Goal: Task Accomplishment & Management: Manage account settings

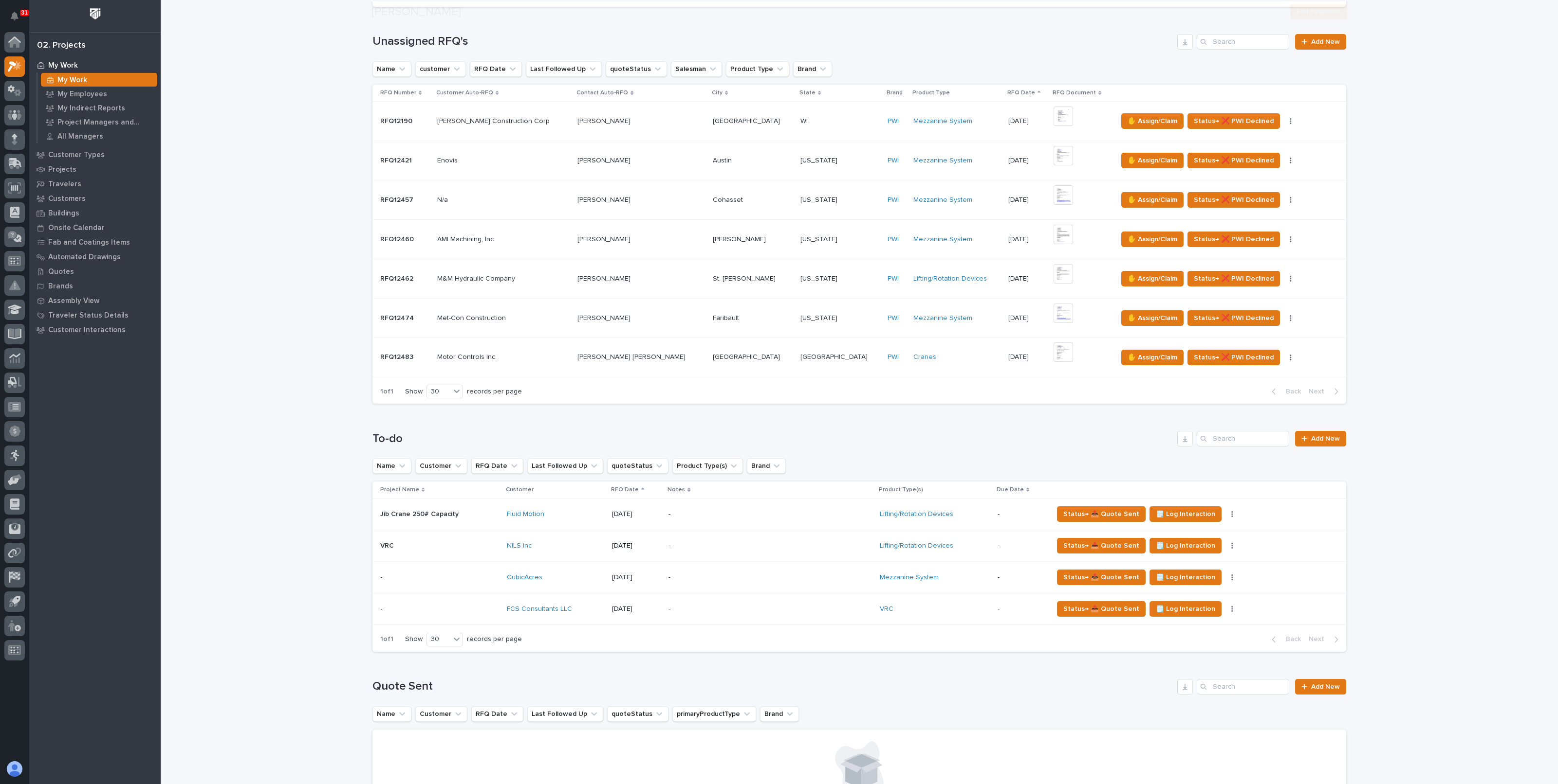
scroll to position [243, 0]
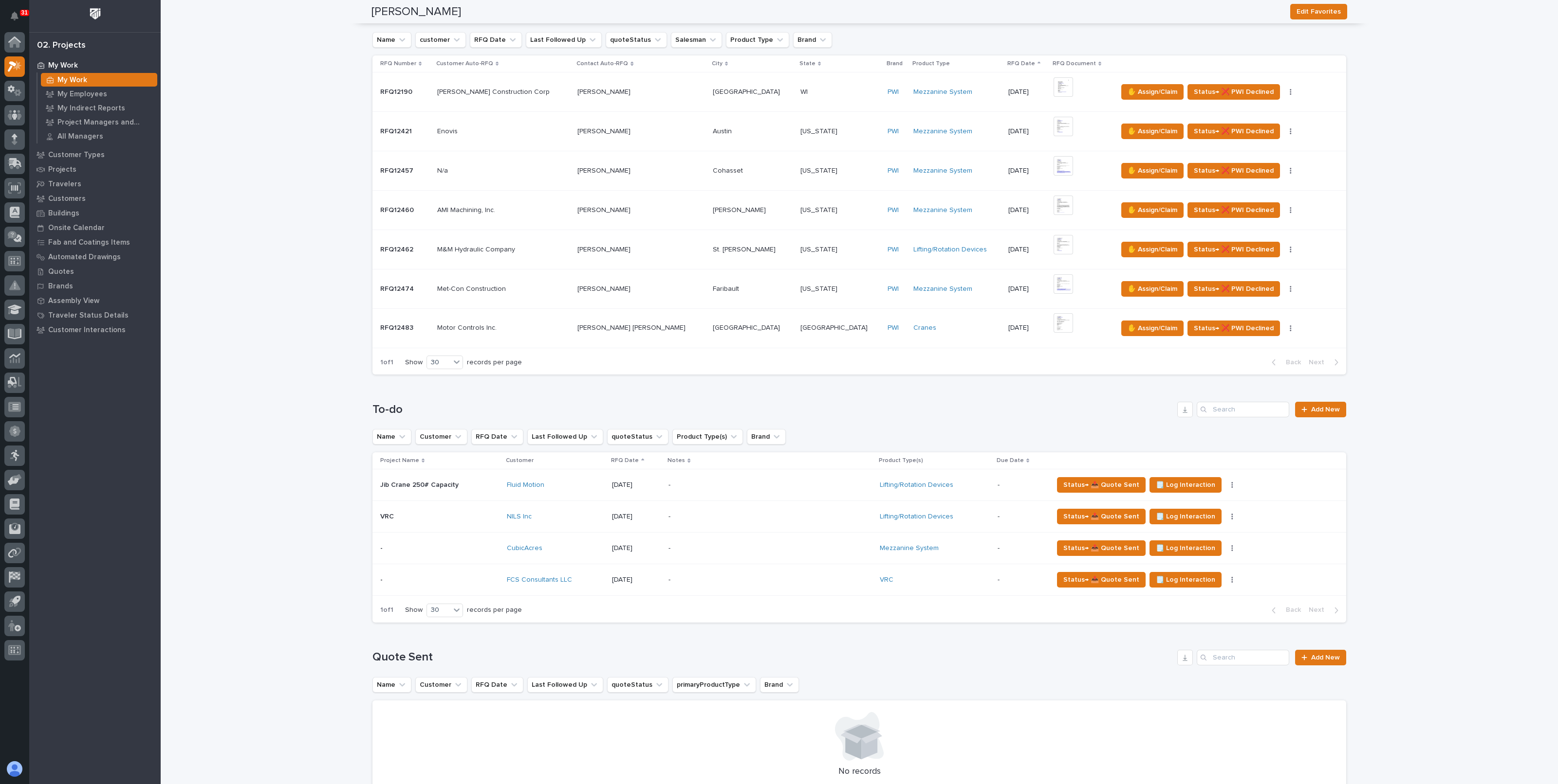
click at [474, 546] on p at bounding box center [439, 548] width 119 height 8
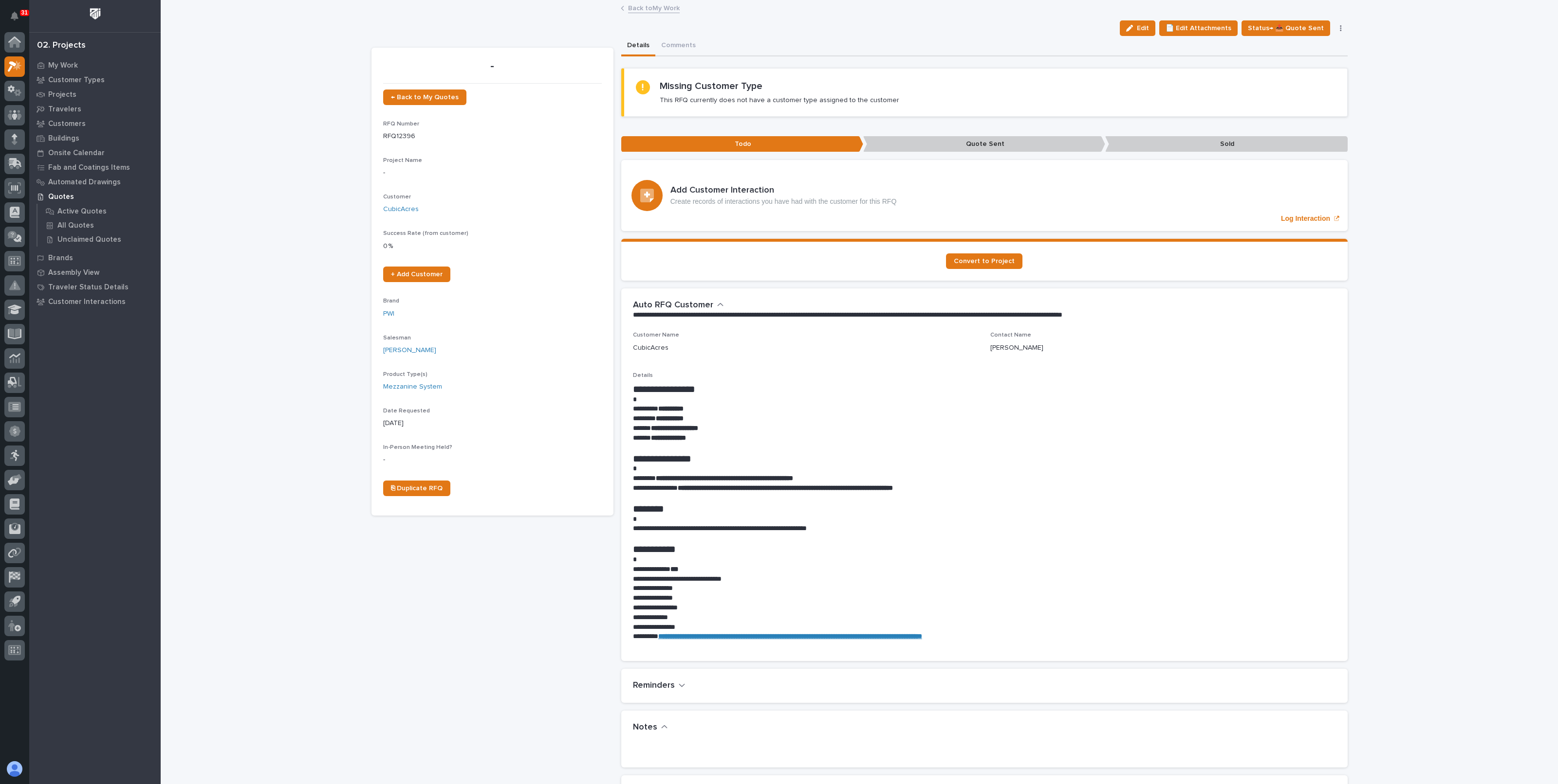
click at [664, 428] on strong "**********" at bounding box center [674, 428] width 48 height 7
click at [669, 427] on strong "**********" at bounding box center [674, 428] width 48 height 7
click at [656, 427] on strong "**********" at bounding box center [674, 428] width 48 height 7
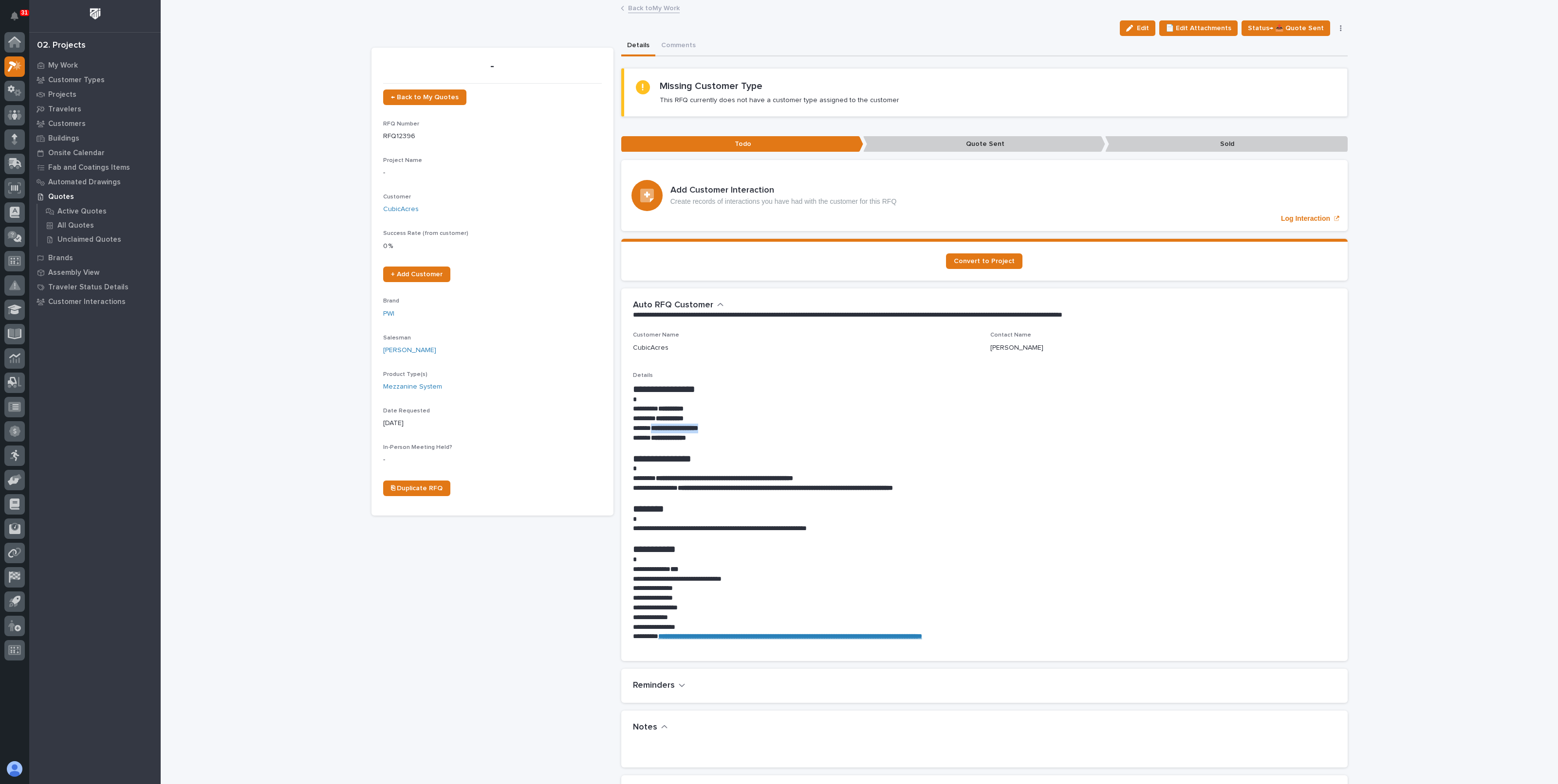
drag, startPoint x: 647, startPoint y: 427, endPoint x: 712, endPoint y: 425, distance: 65.0
click at [698, 425] on strong "**********" at bounding box center [674, 428] width 48 height 7
copy strong "**********"
click at [748, 537] on p at bounding box center [984, 538] width 703 height 10
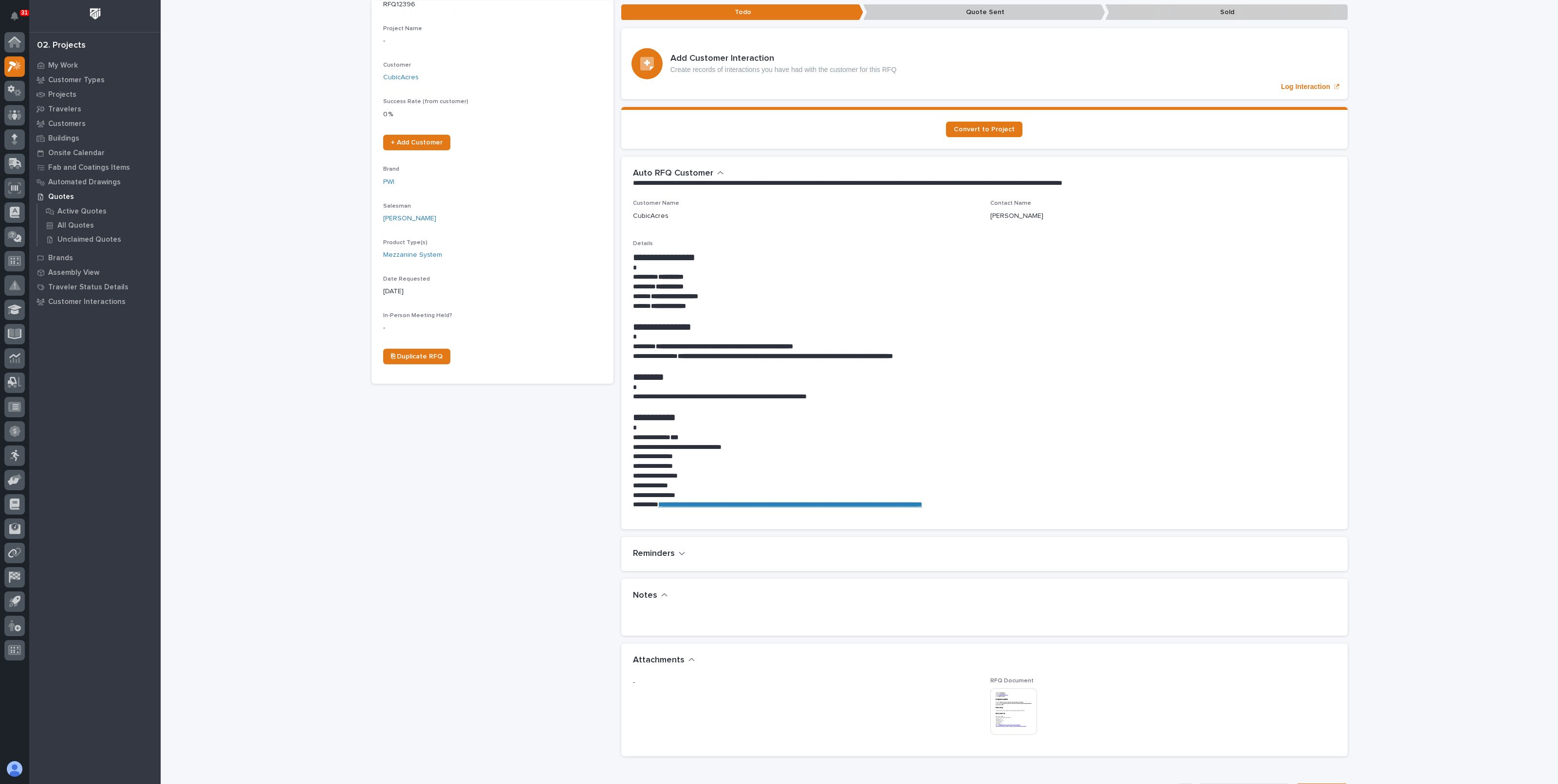
scroll to position [304, 0]
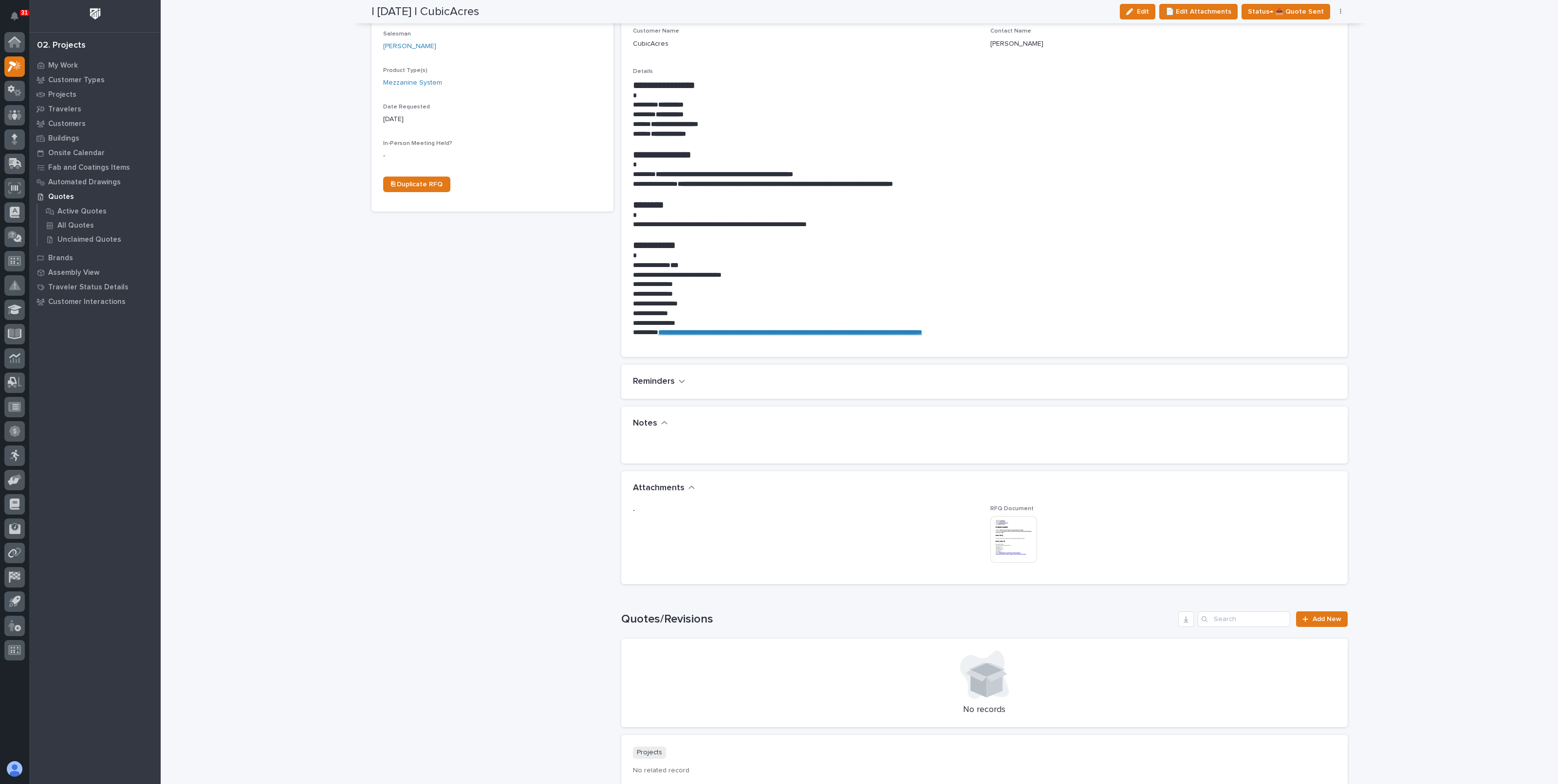
click at [1023, 536] on img at bounding box center [1014, 539] width 47 height 47
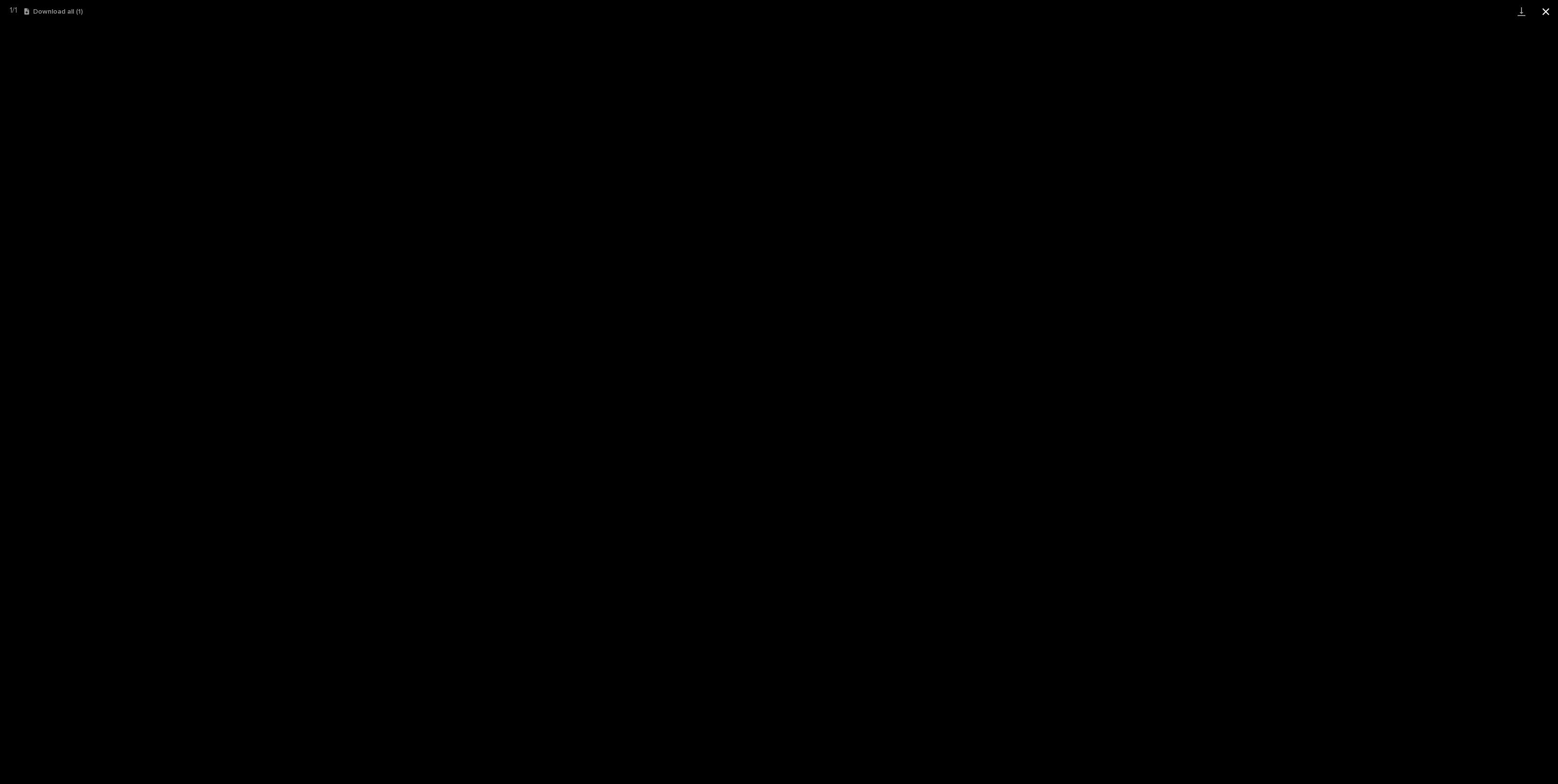
click at [1552, 13] on button "Close gallery" at bounding box center [1545, 12] width 24 height 23
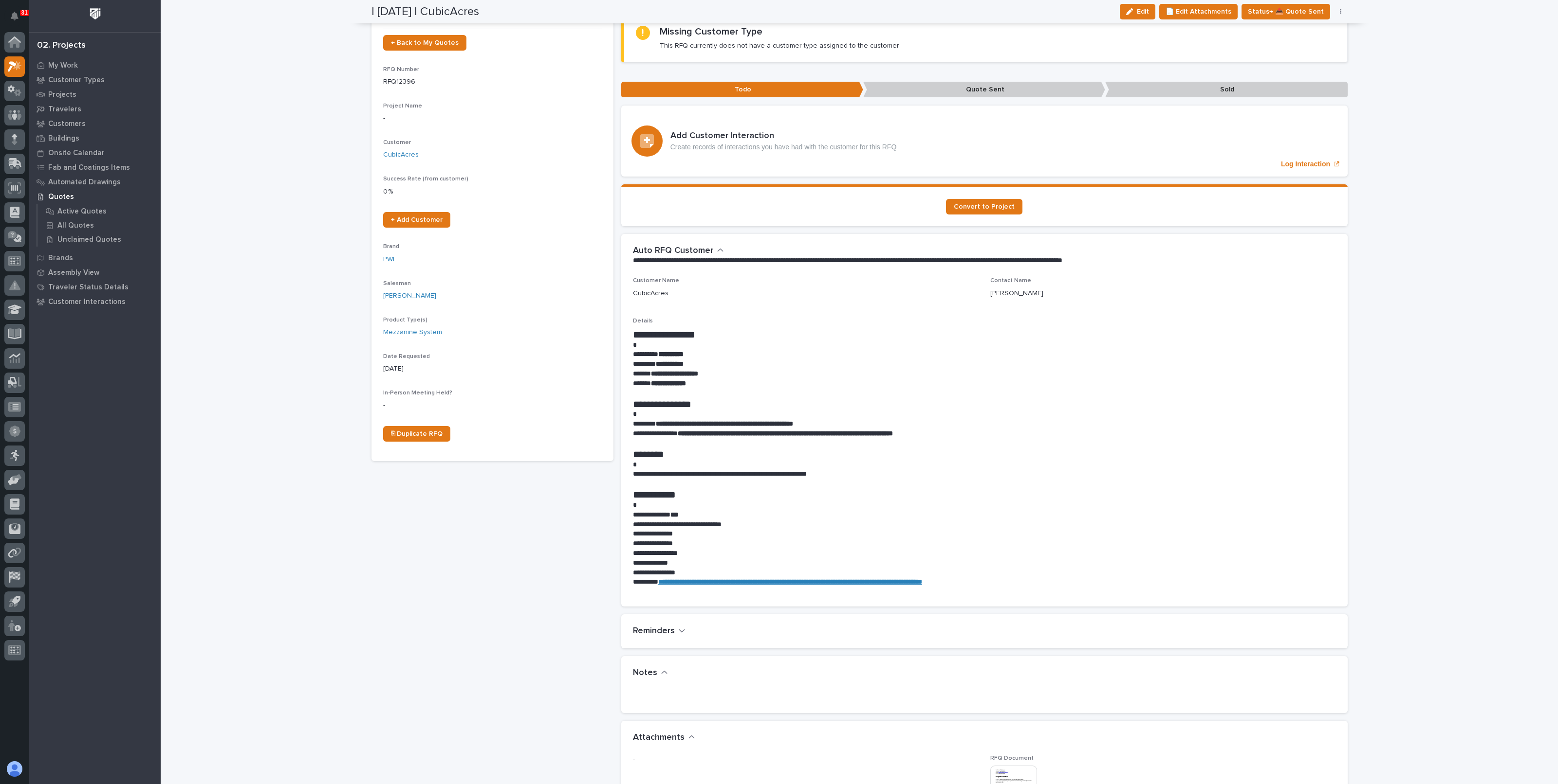
scroll to position [0, 0]
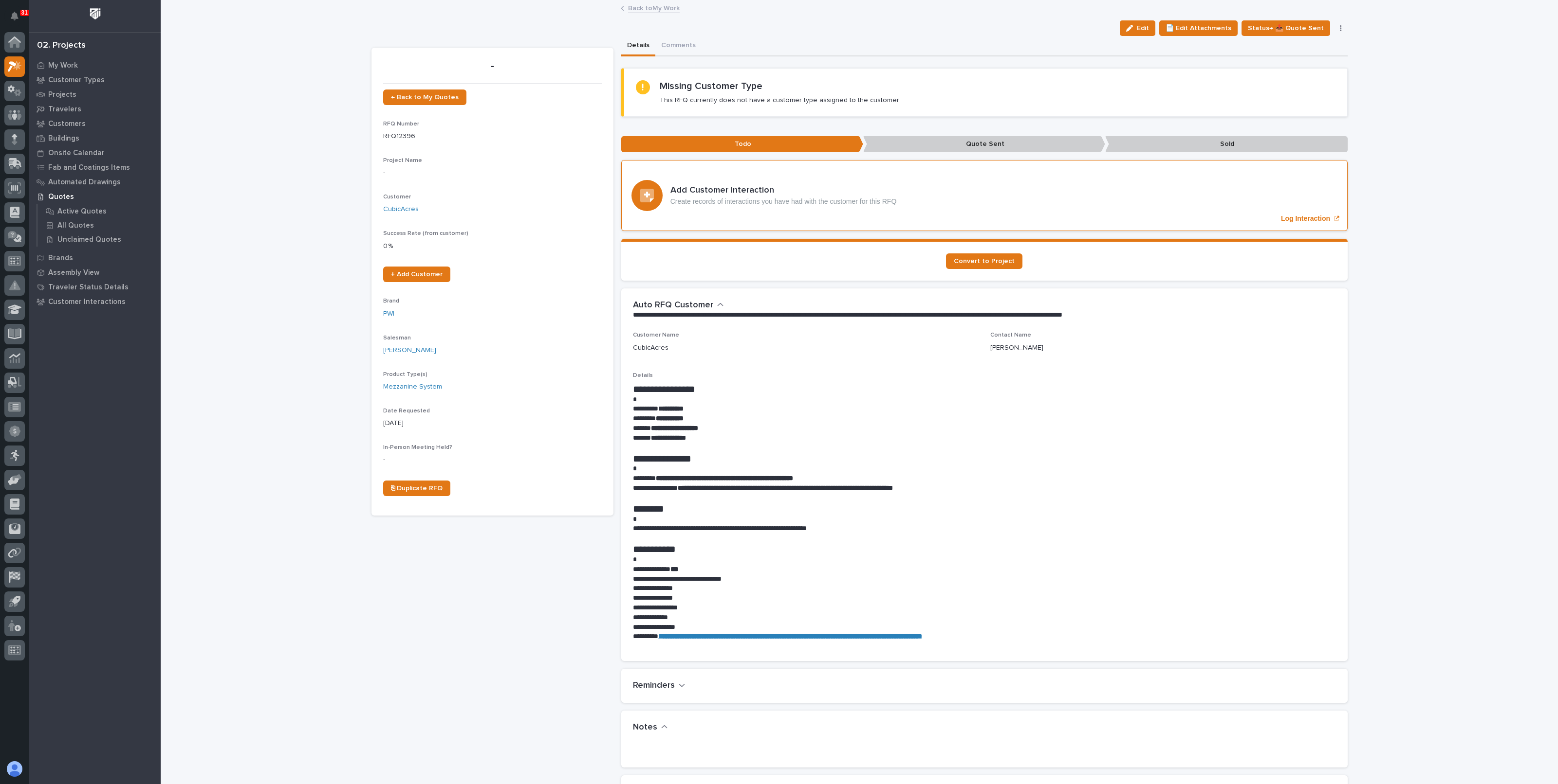
click at [1300, 216] on p "Log Interaction" at bounding box center [1305, 218] width 49 height 8
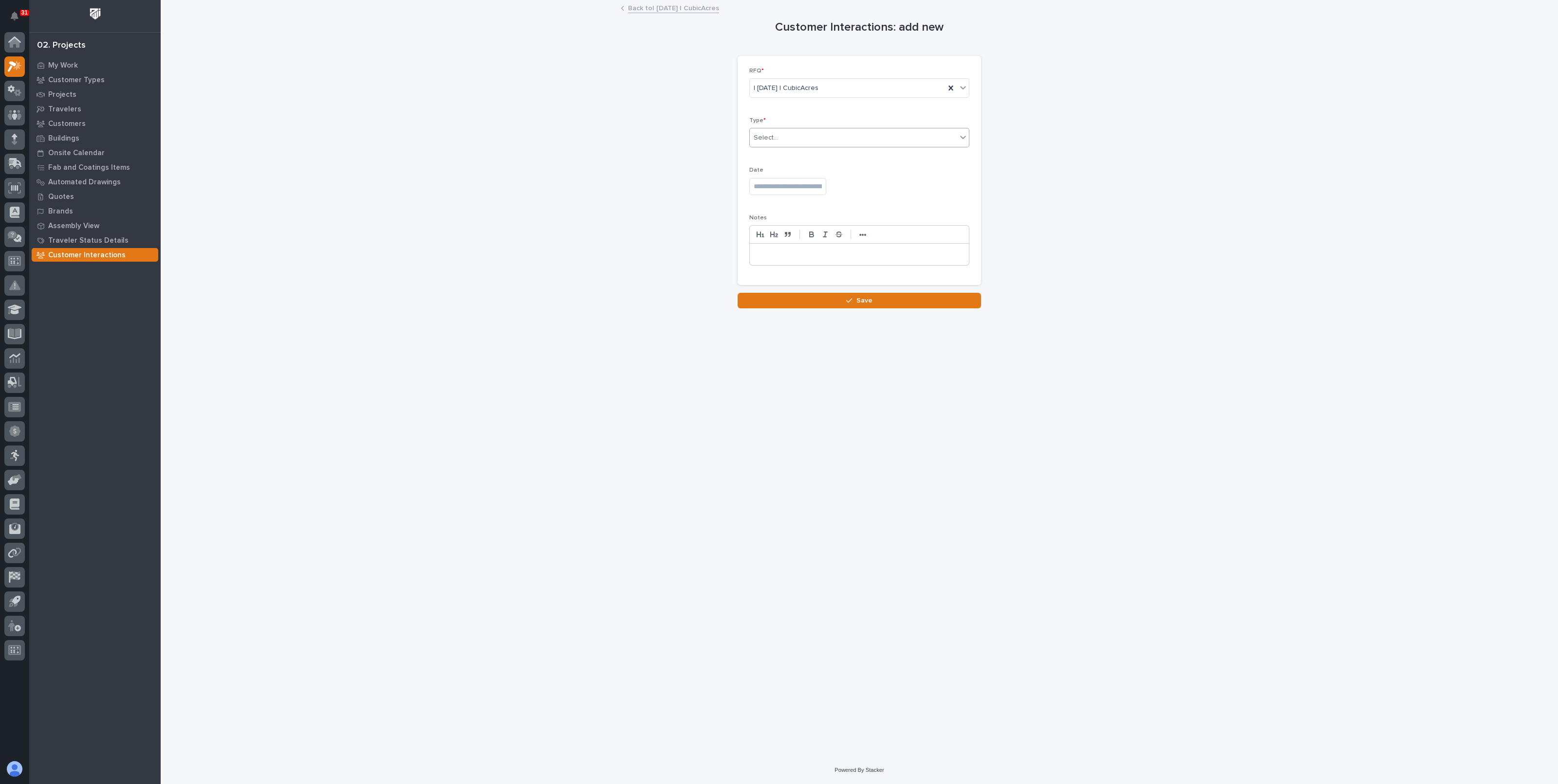
click at [810, 135] on div "Select..." at bounding box center [853, 138] width 207 height 16
click at [766, 194] on span "Email" at bounding box center [764, 189] width 20 height 11
click at [766, 191] on input "text" at bounding box center [788, 186] width 77 height 17
click at [785, 91] on div "8" at bounding box center [782, 90] width 13 height 13
type input "**********"
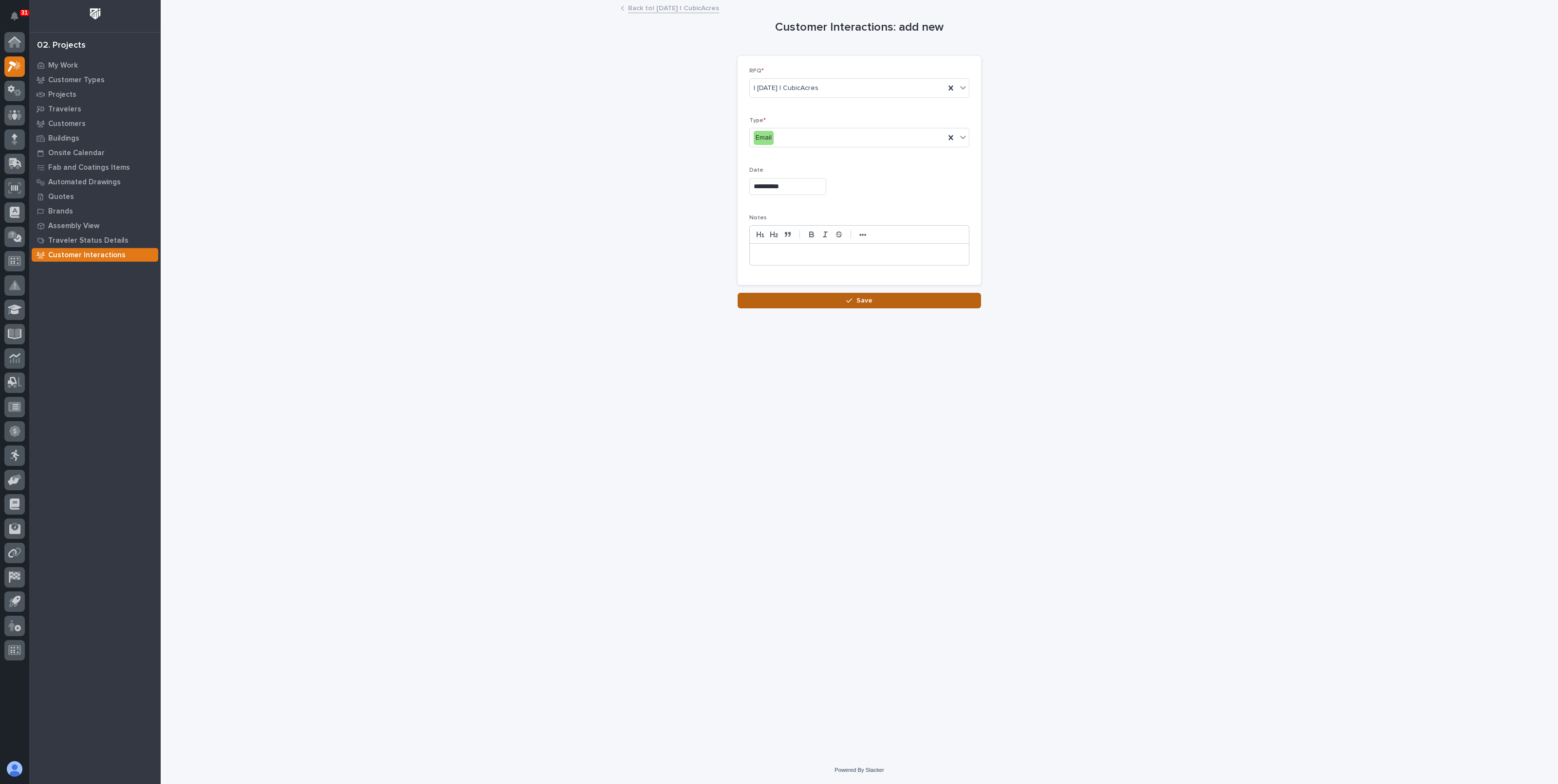
click at [833, 303] on button "Save" at bounding box center [860, 300] width 244 height 15
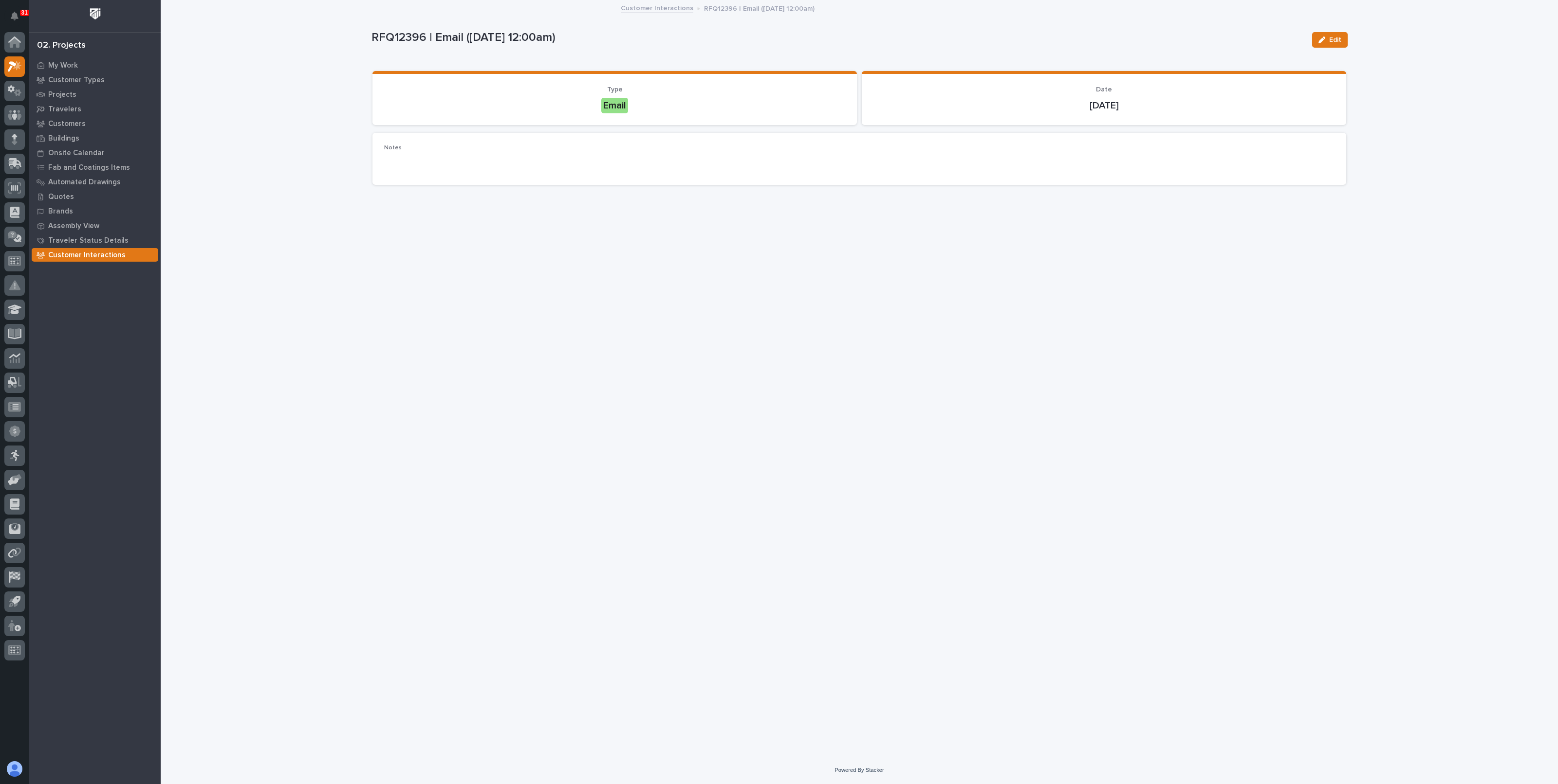
click at [335, 70] on div "Loading... Saving… Loading... Saving… RFQ12396 | Email (10/08/2025 12:00am) Edi…" at bounding box center [859, 378] width 1398 height 755
click at [69, 64] on p "My Work" at bounding box center [63, 65] width 30 height 9
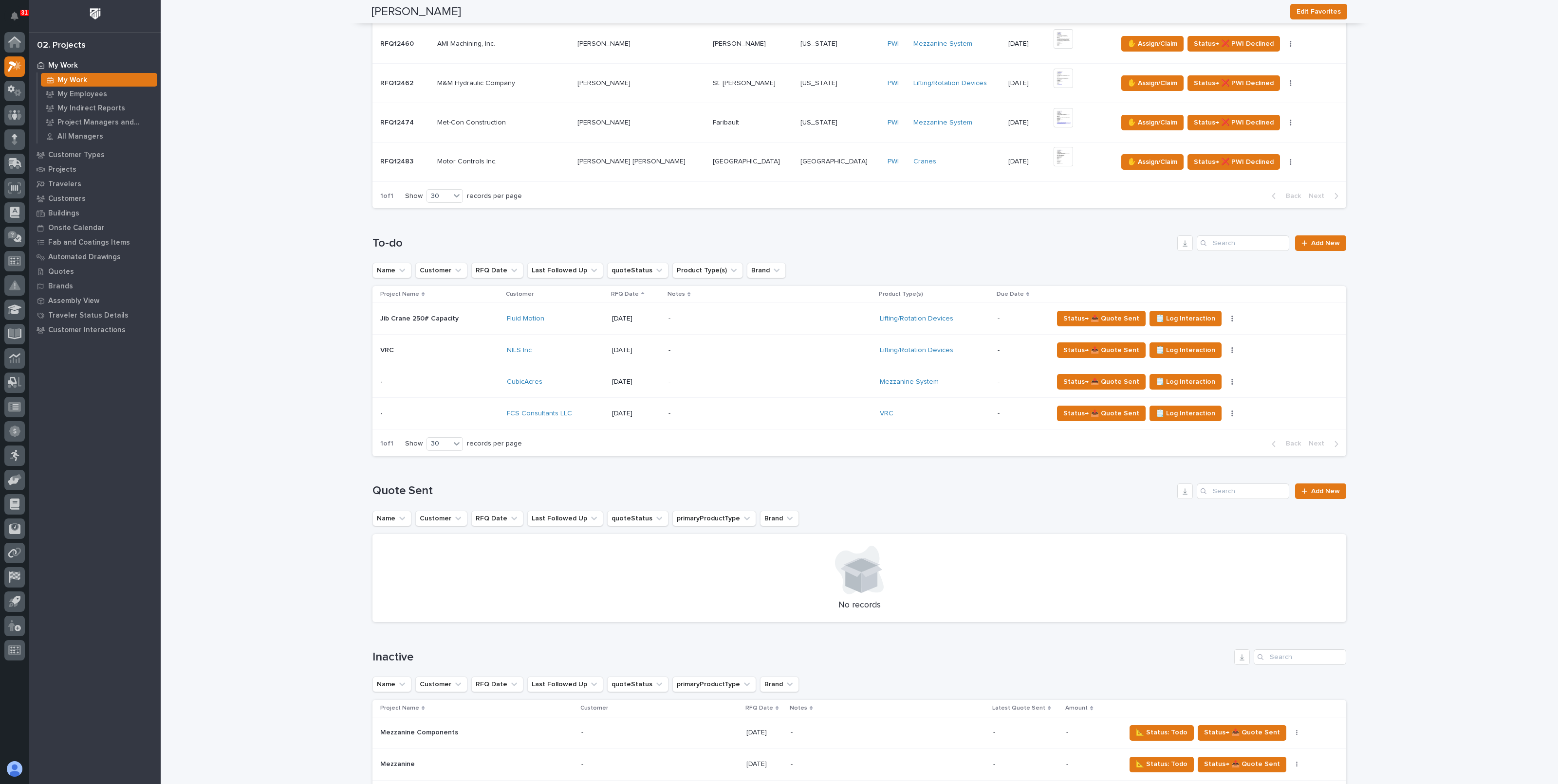
scroll to position [426, 0]
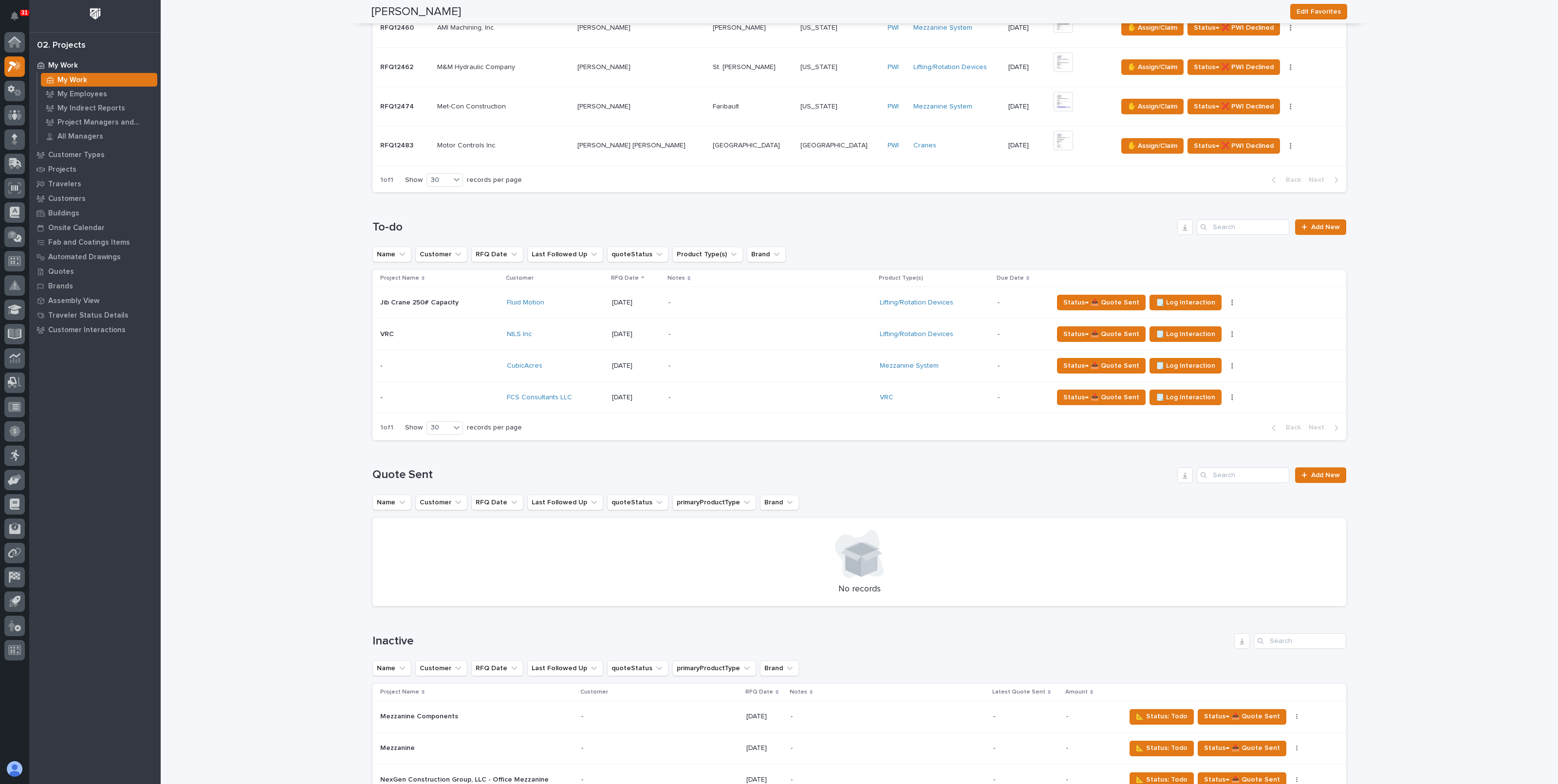
click at [677, 336] on div "-" at bounding box center [754, 334] width 170 height 22
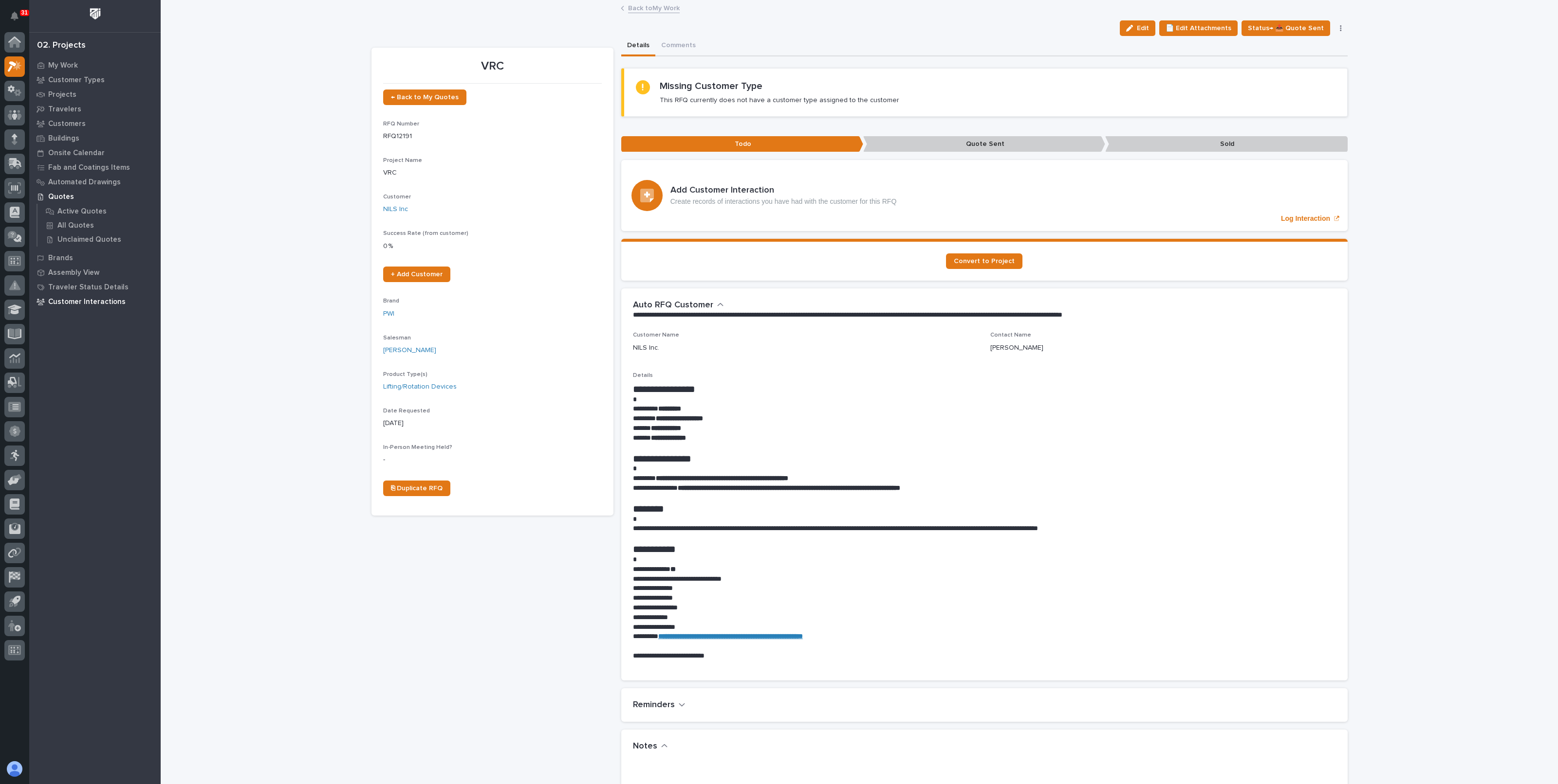
click at [82, 303] on p "Customer Interactions" at bounding box center [87, 302] width 77 height 9
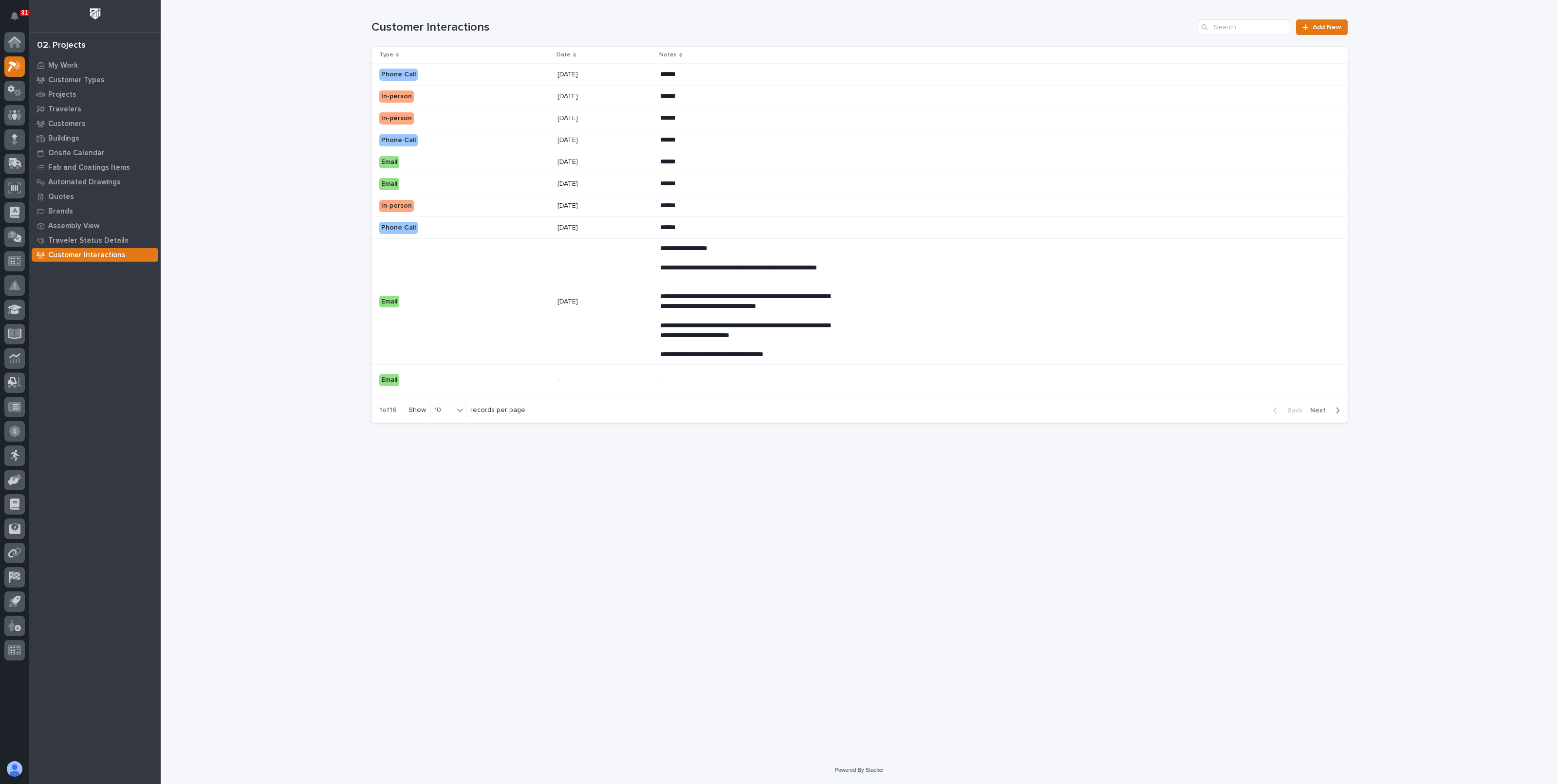
click at [472, 387] on div "Email" at bounding box center [464, 380] width 171 height 20
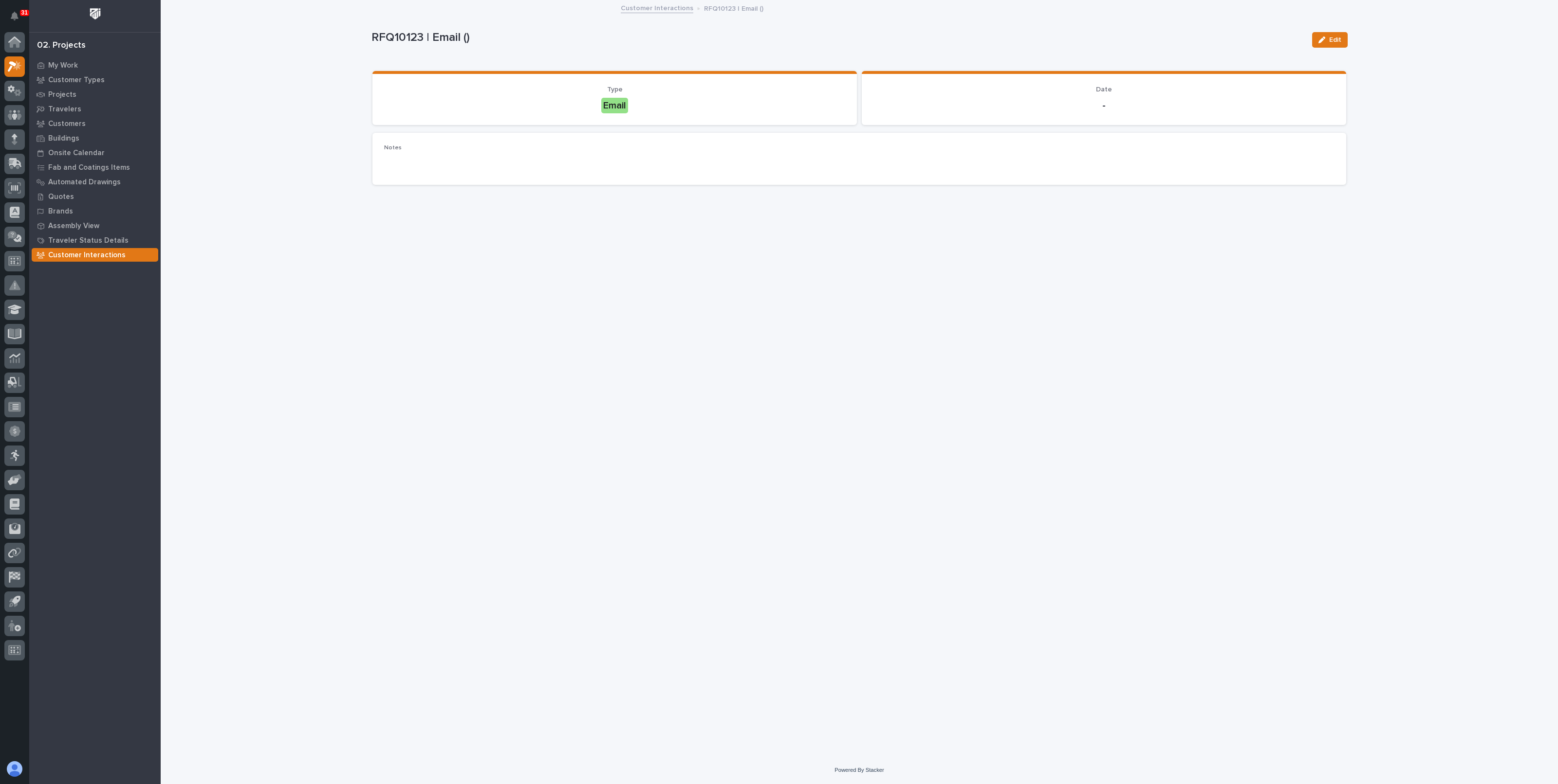
click at [652, 8] on link "Customer Interactions" at bounding box center [656, 7] width 73 height 11
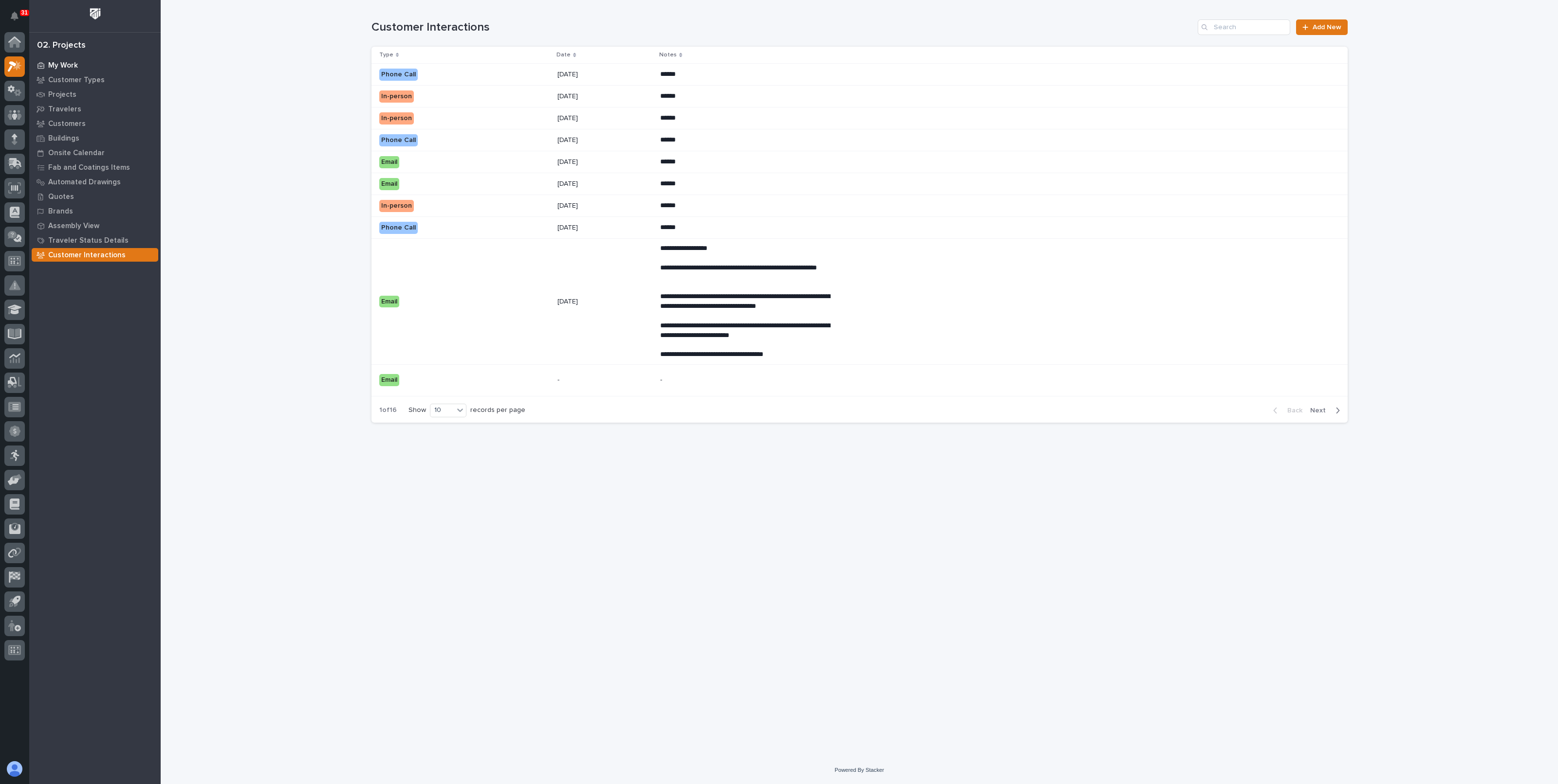
click at [65, 65] on p "My Work" at bounding box center [63, 65] width 30 height 9
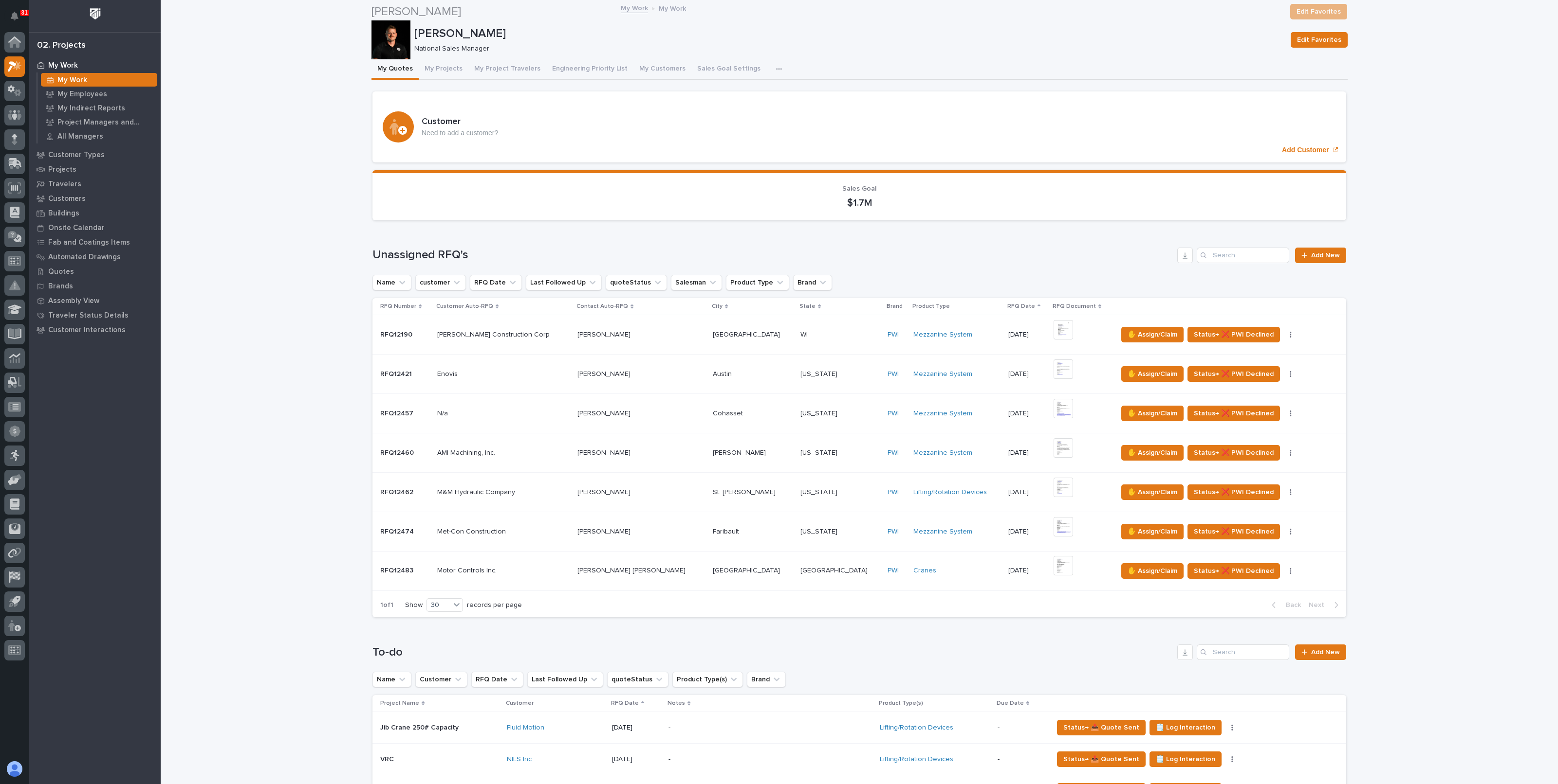
scroll to position [426, 0]
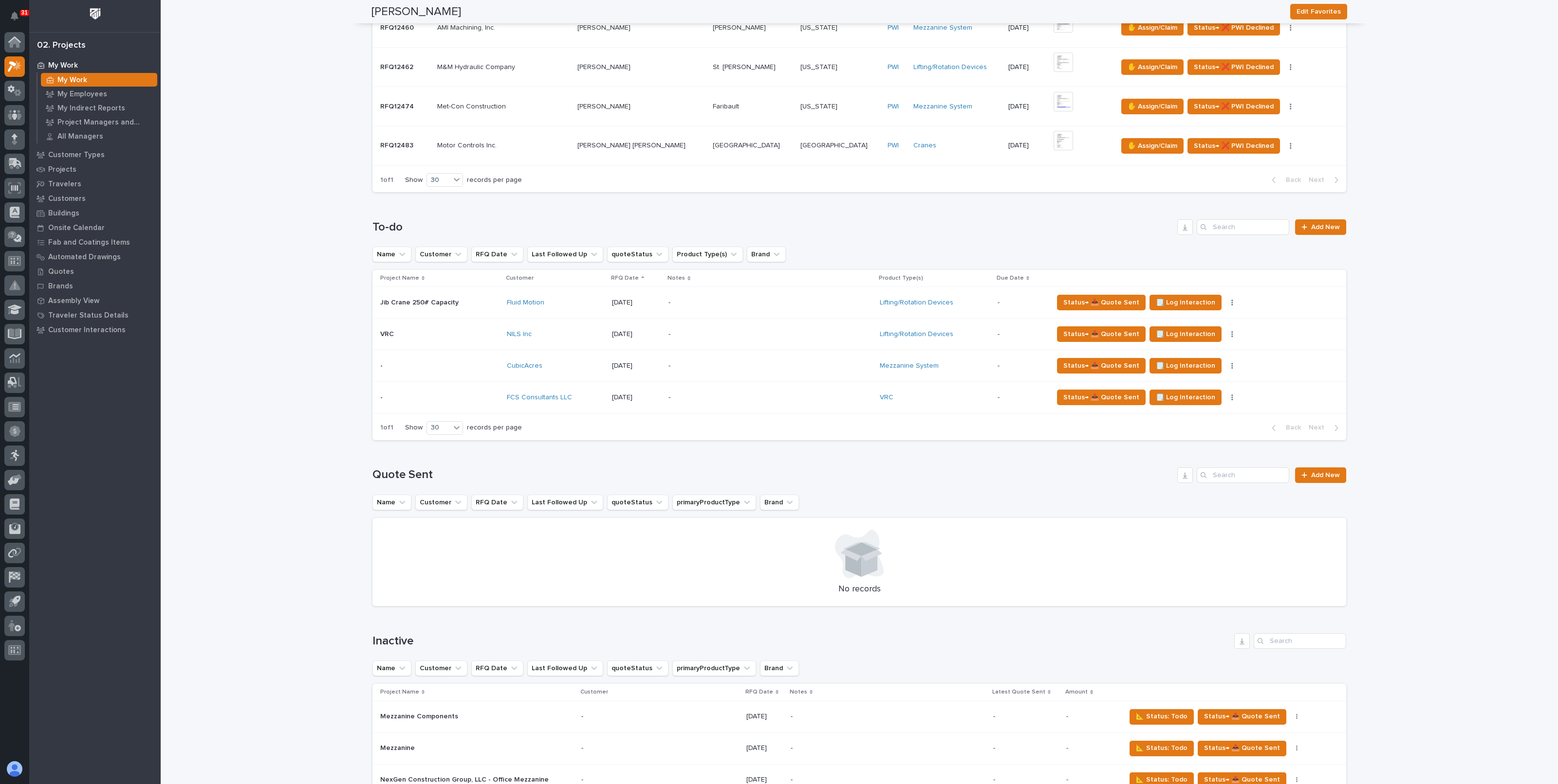
click at [801, 396] on p "-" at bounding box center [754, 397] width 170 height 8
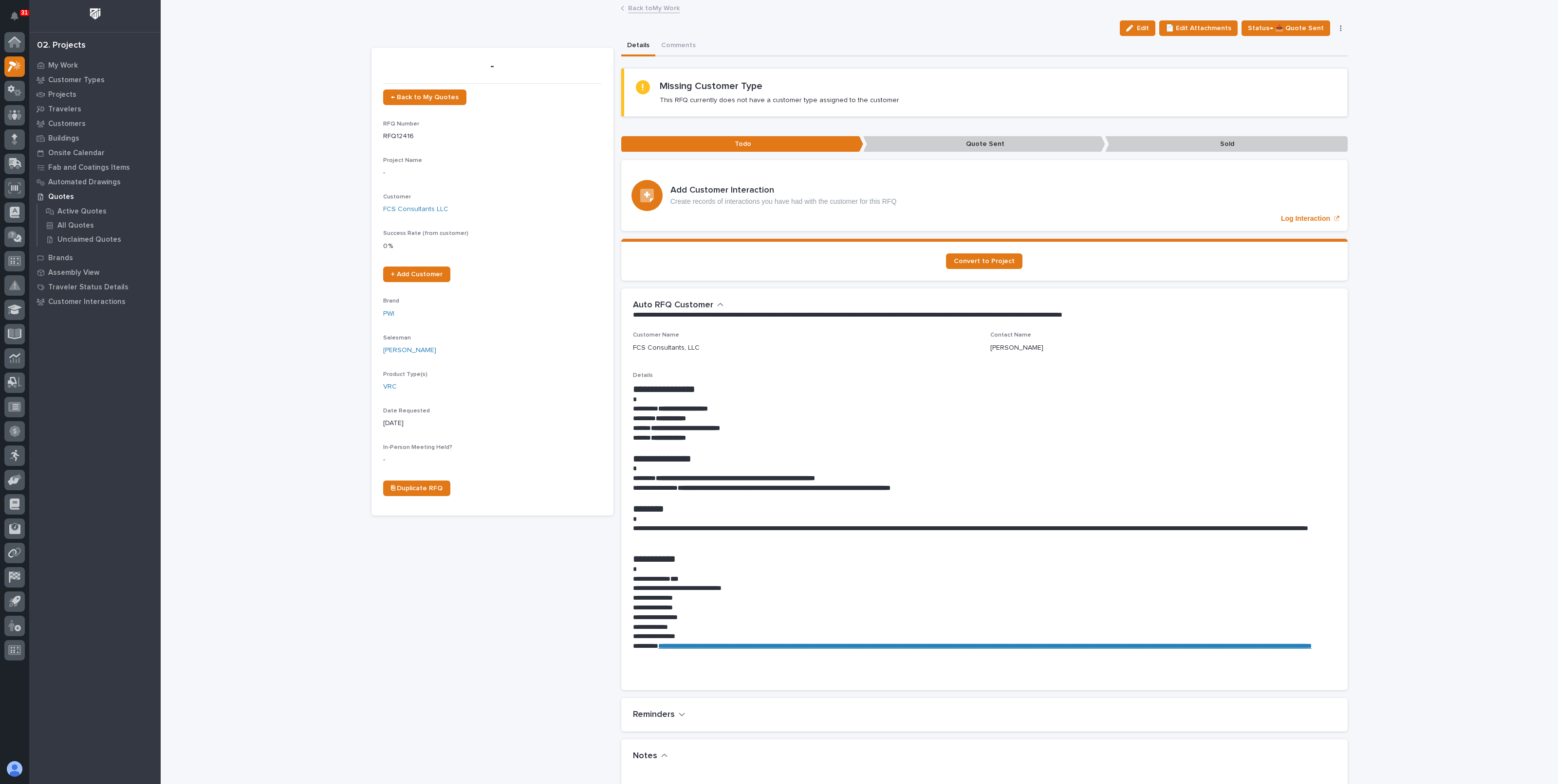
click at [669, 13] on link "Back to My Work" at bounding box center [654, 7] width 52 height 11
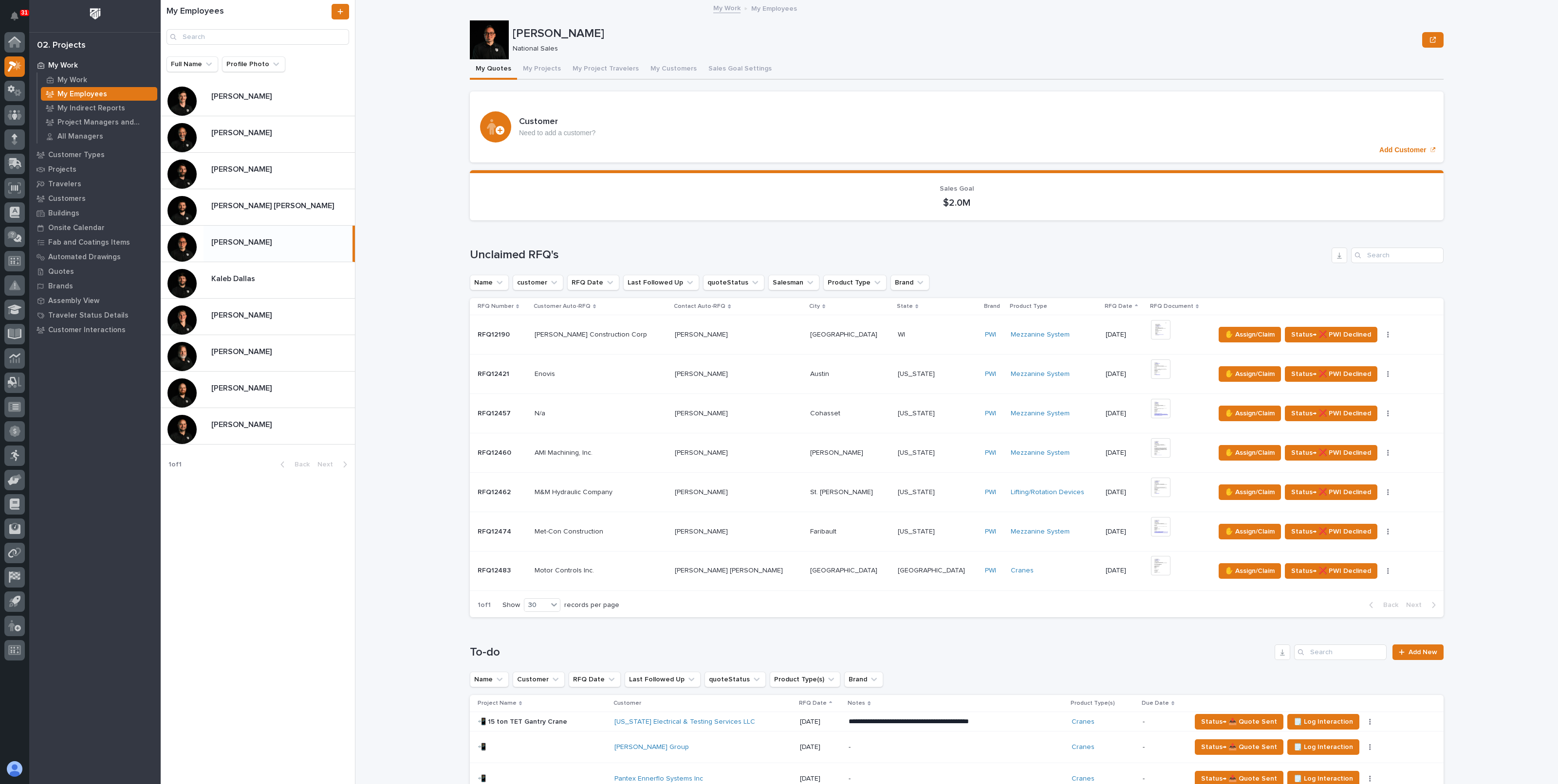
click at [277, 417] on div "[PERSON_NAME] [PERSON_NAME]" at bounding box center [279, 426] width 151 height 19
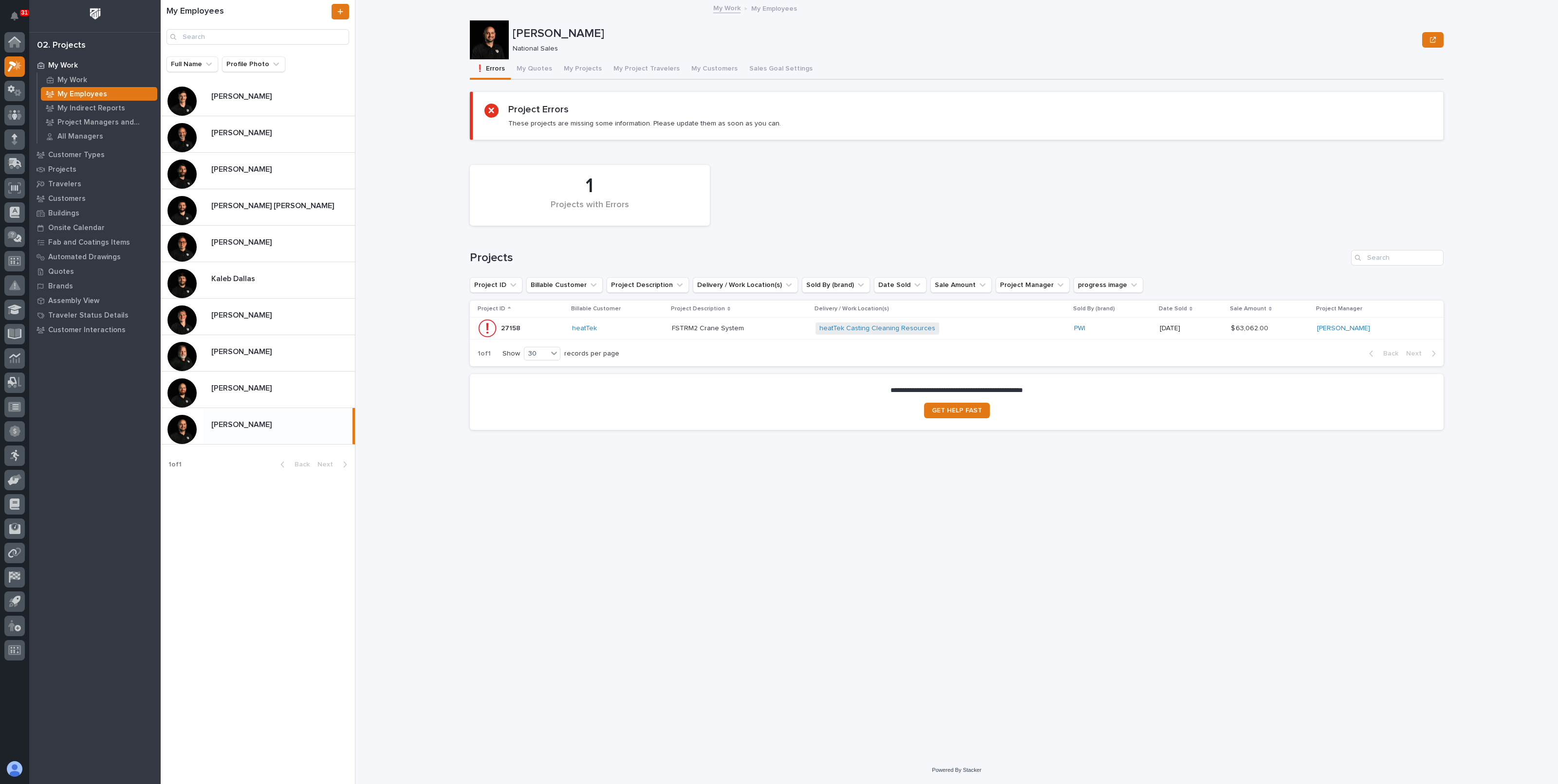
click at [536, 66] on button "My Quotes" at bounding box center [534, 69] width 48 height 21
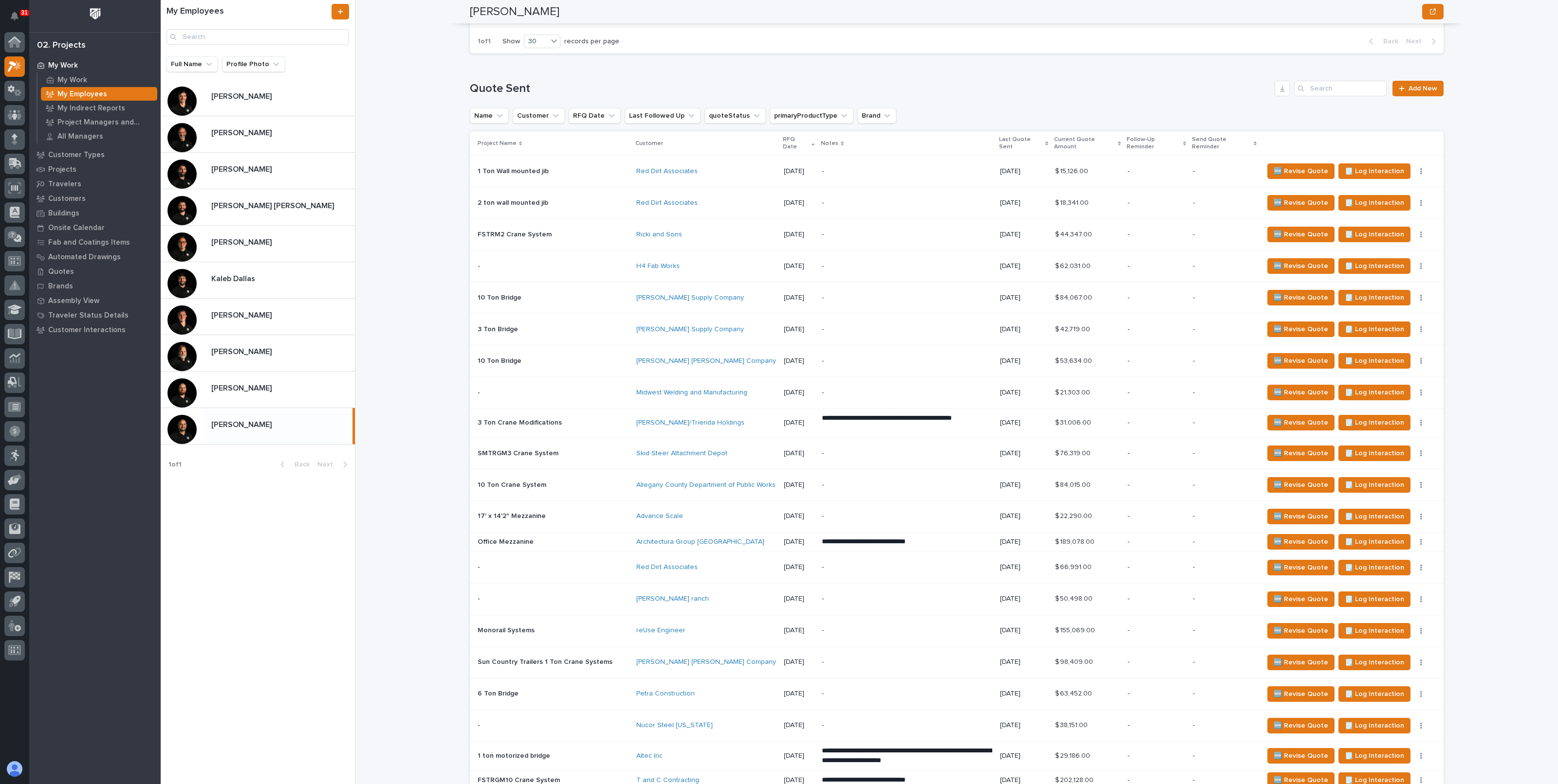
scroll to position [1024, 0]
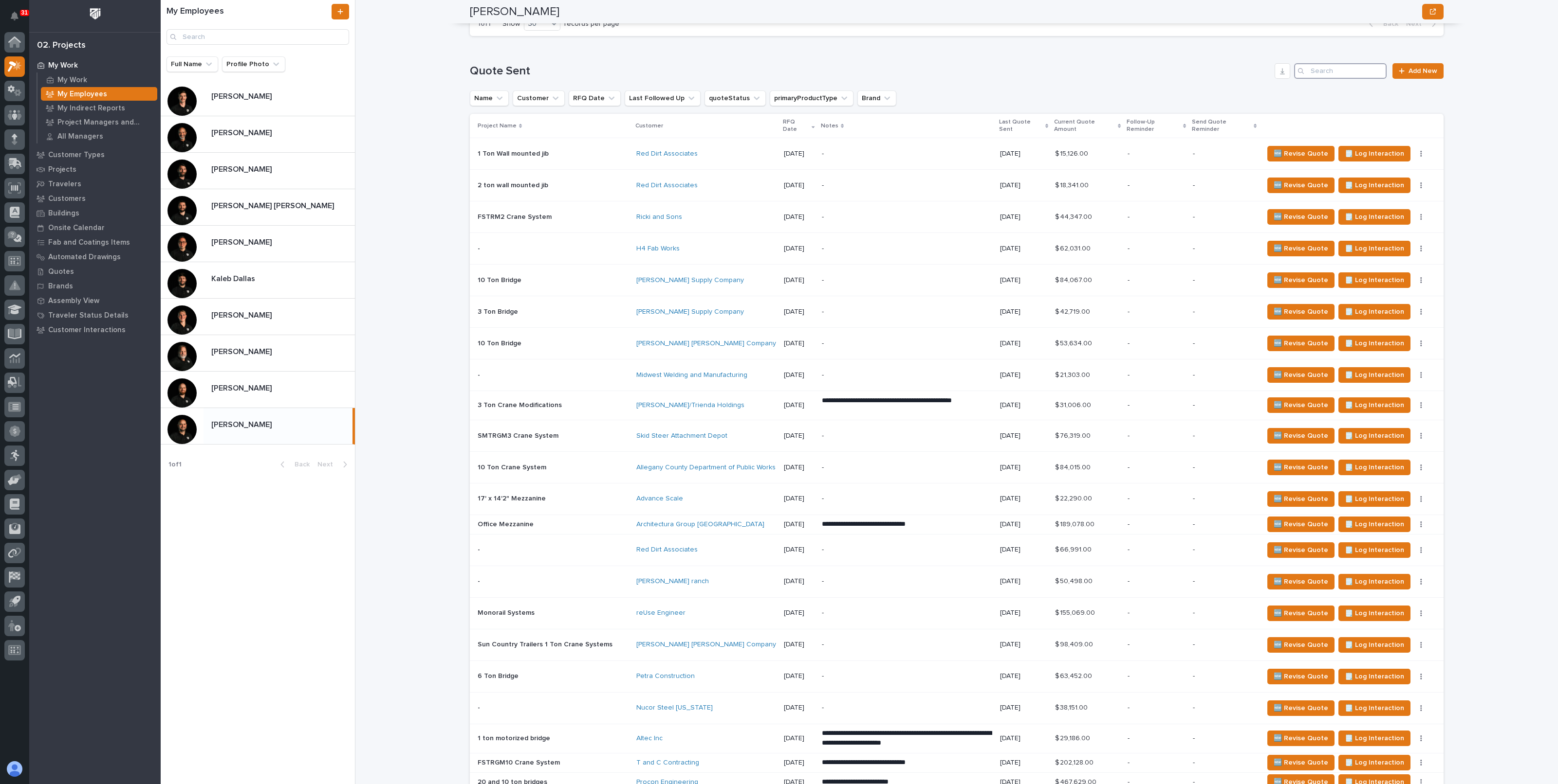
click at [1342, 64] on input "Search" at bounding box center [1339, 71] width 92 height 15
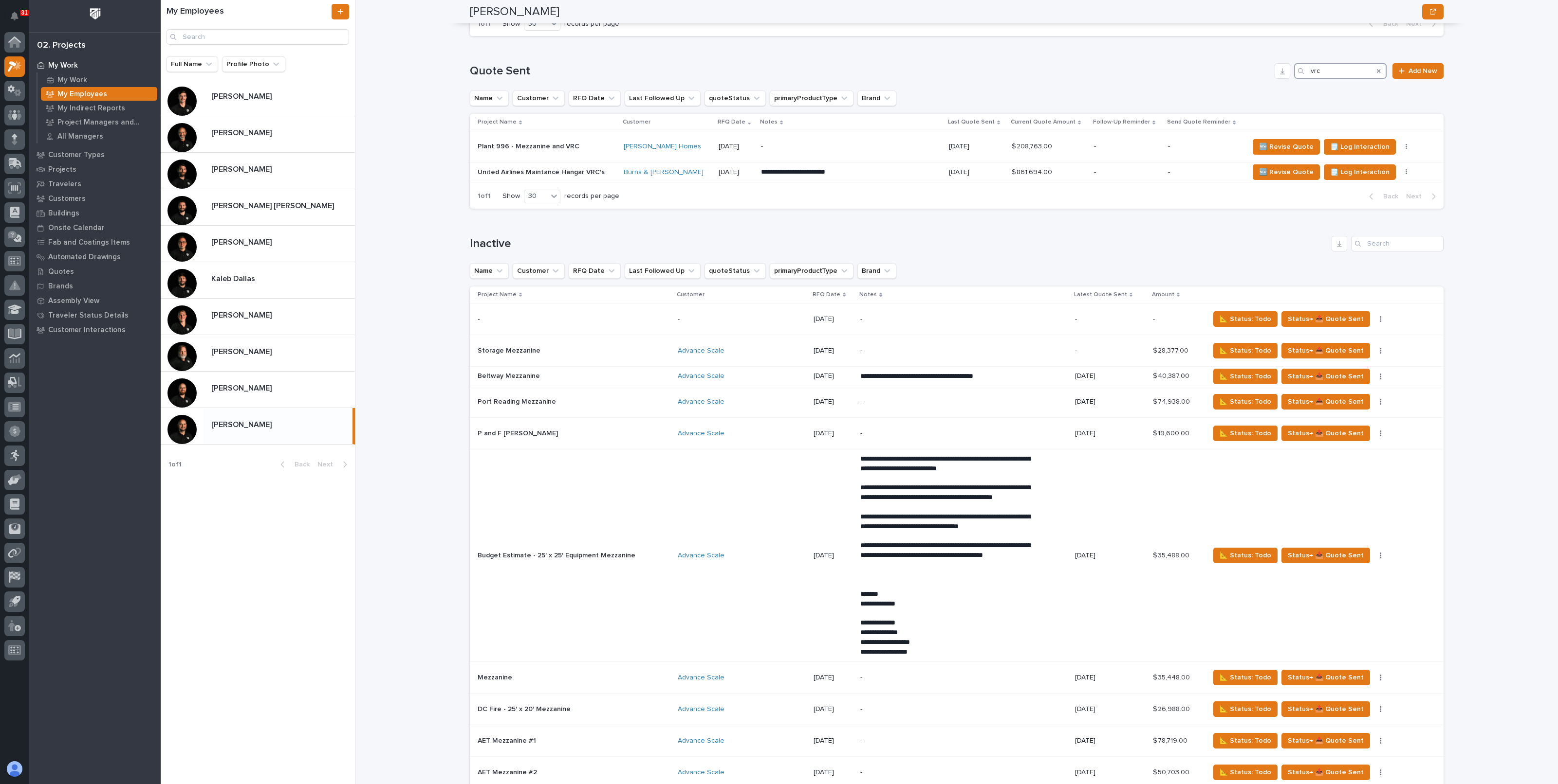
drag, startPoint x: 1337, startPoint y: 67, endPoint x: 1304, endPoint y: 72, distance: 33.4
click at [1304, 72] on div "vrc" at bounding box center [1339, 71] width 92 height 15
type input "vrc"
click at [1233, 69] on h1 "Quote Sent" at bounding box center [870, 72] width 801 height 14
click at [1377, 70] on icon "Search" at bounding box center [1379, 72] width 4 height 4
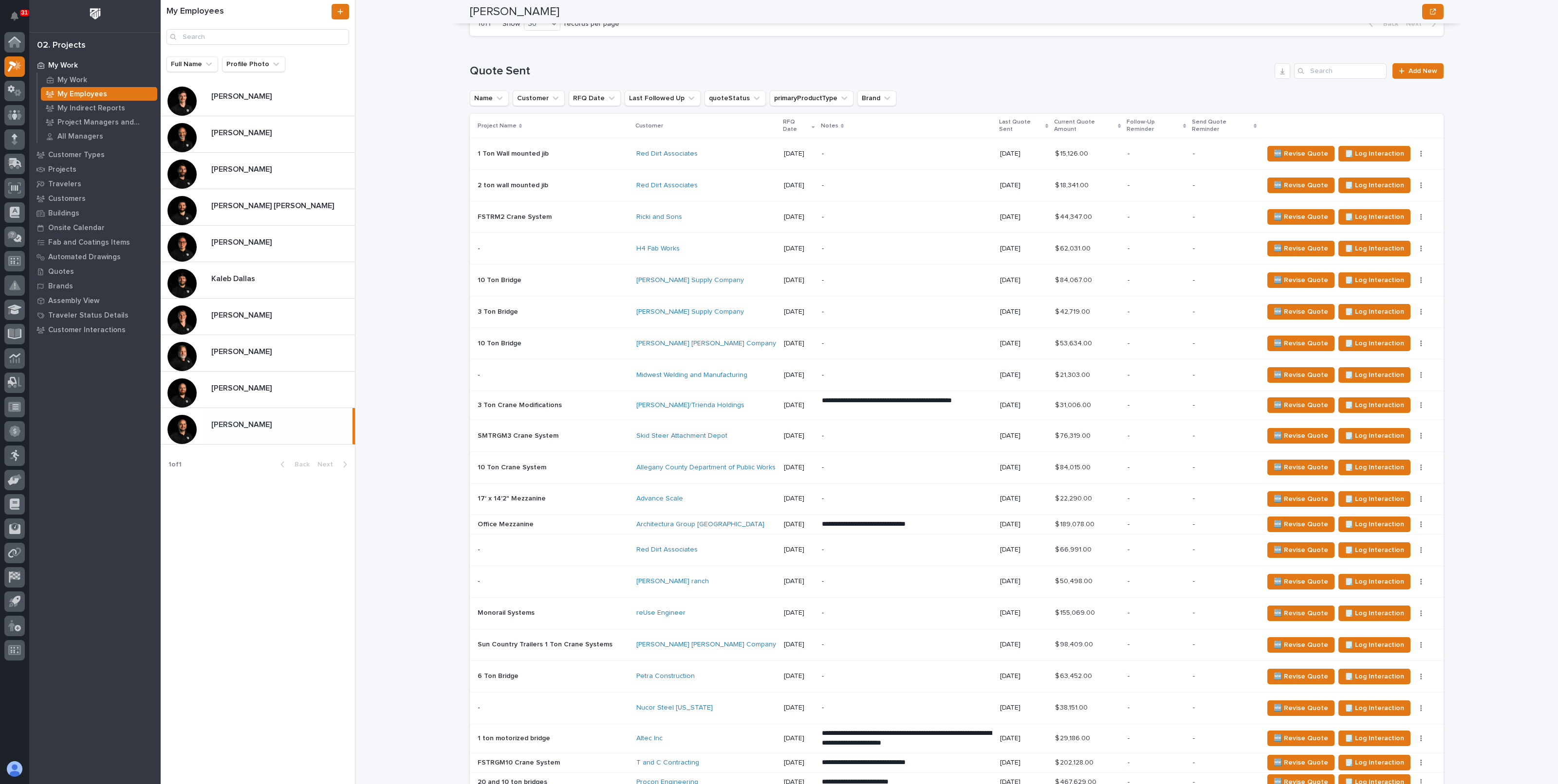
scroll to position [1450, 0]
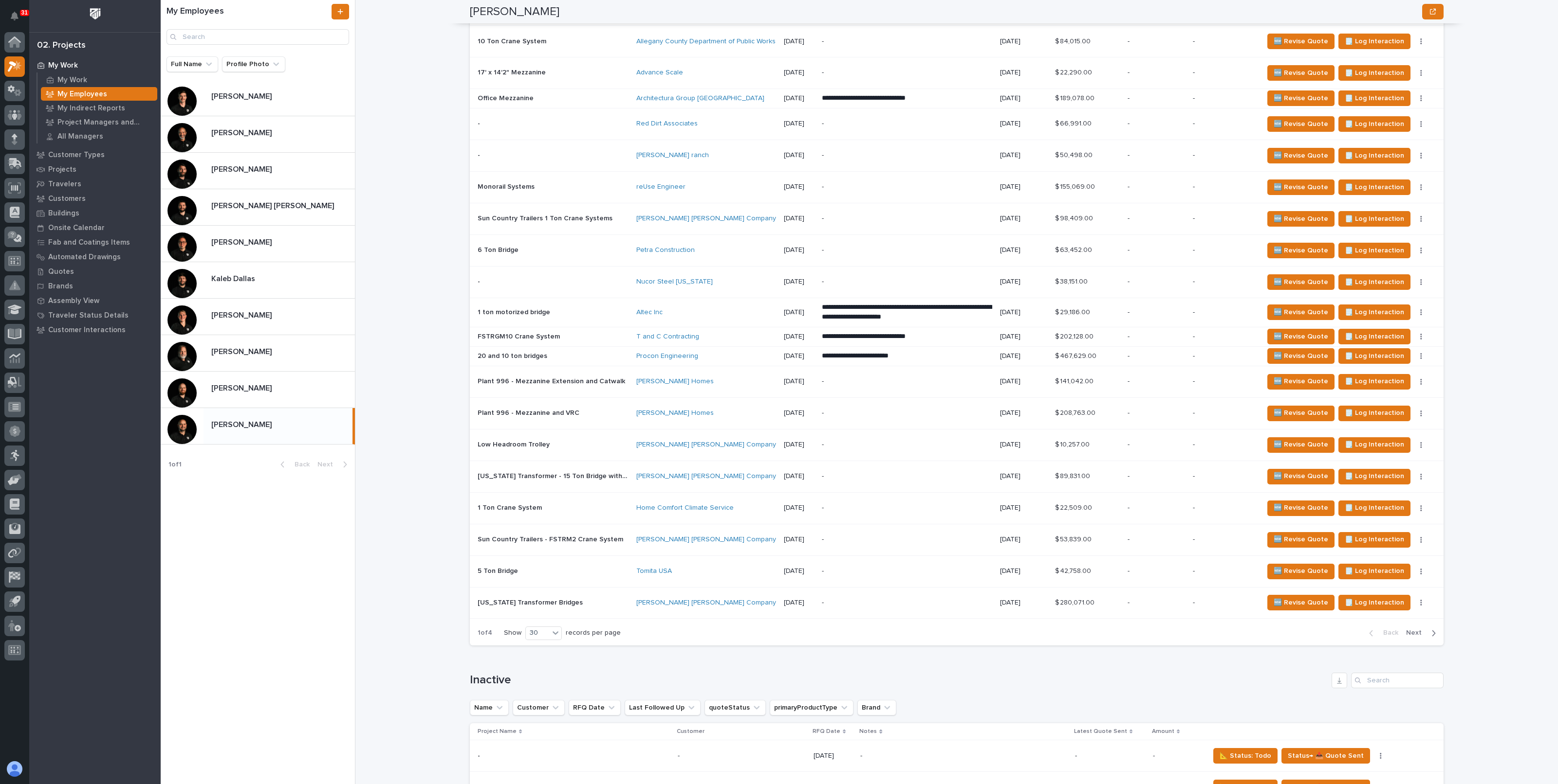
click at [399, 355] on div "My Work My Employees [PERSON_NAME] [PERSON_NAME] National Sales Sorry, there wa…" at bounding box center [962, 392] width 1190 height 784
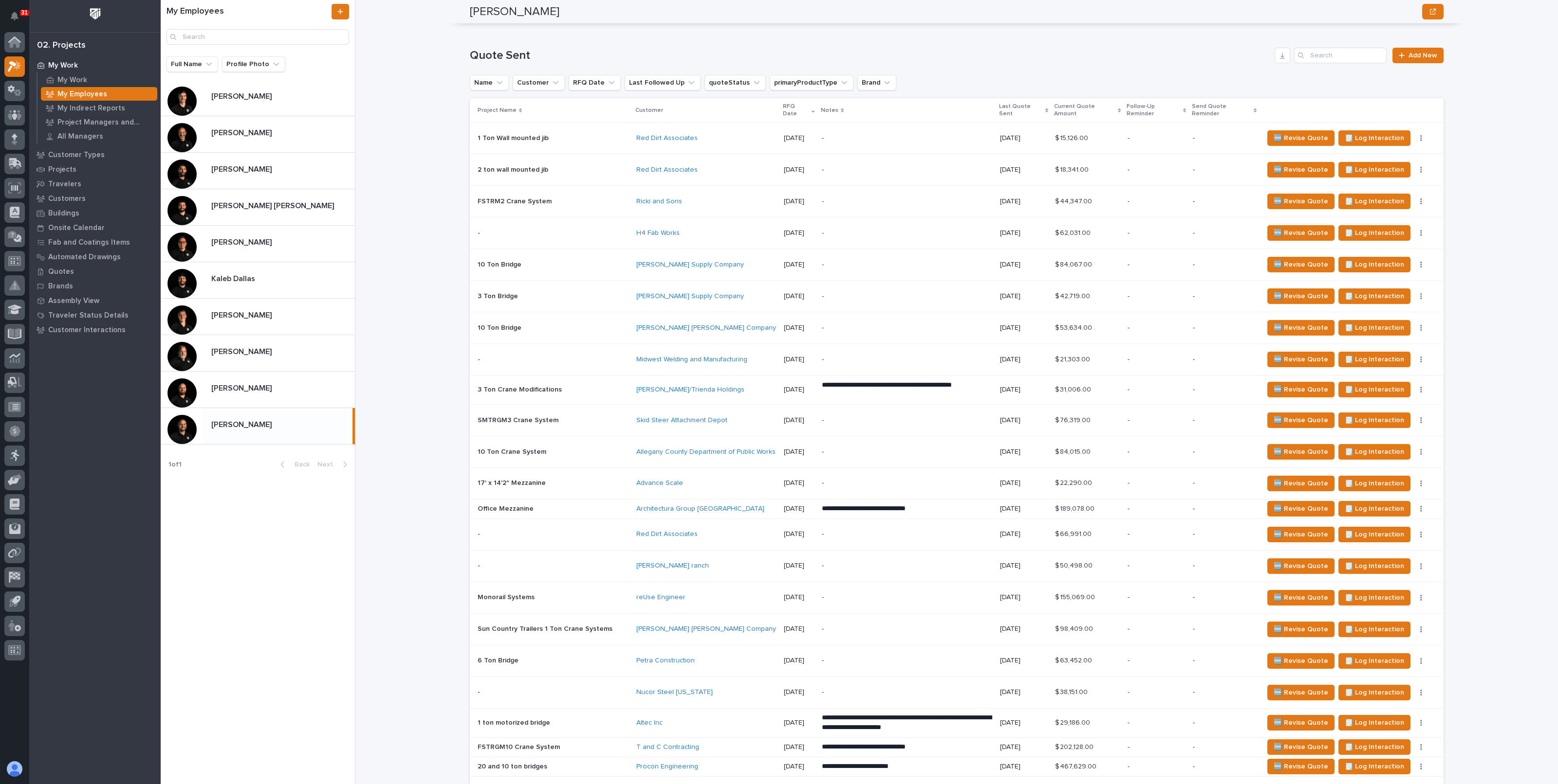
scroll to position [0, 0]
